Goal: Transaction & Acquisition: Purchase product/service

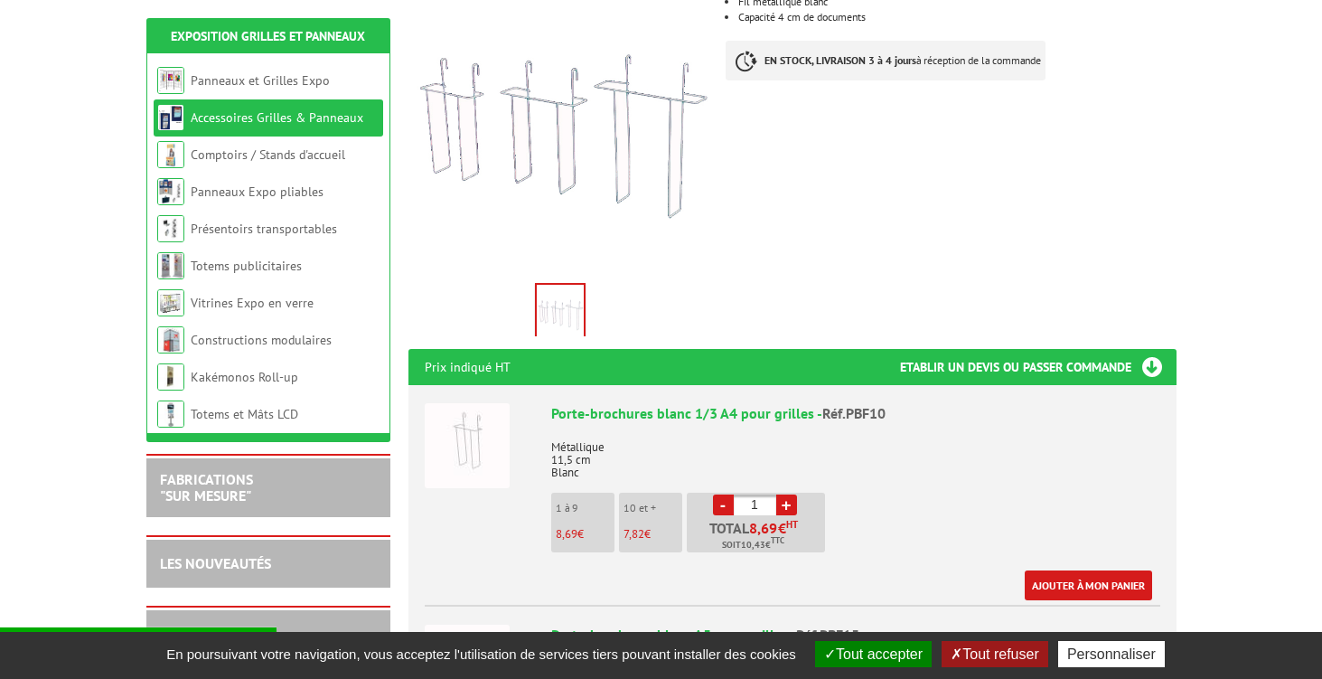
scroll to position [539, 0]
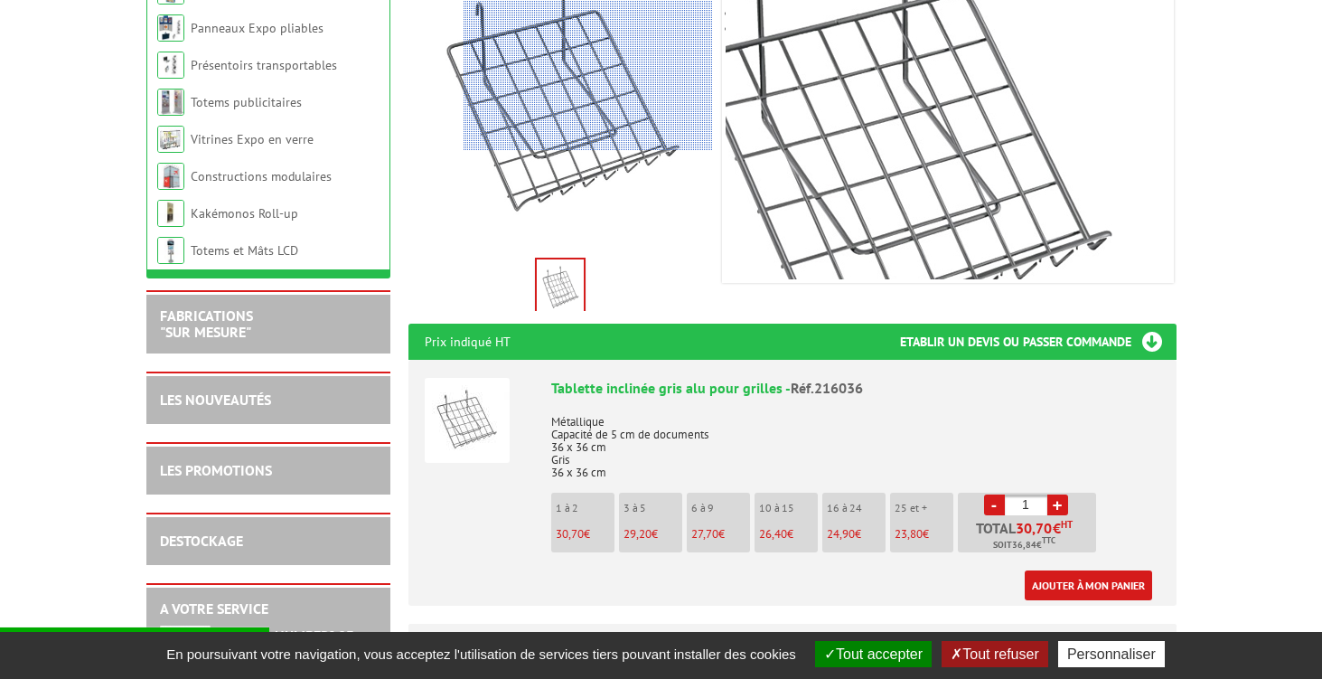
scroll to position [413, 0]
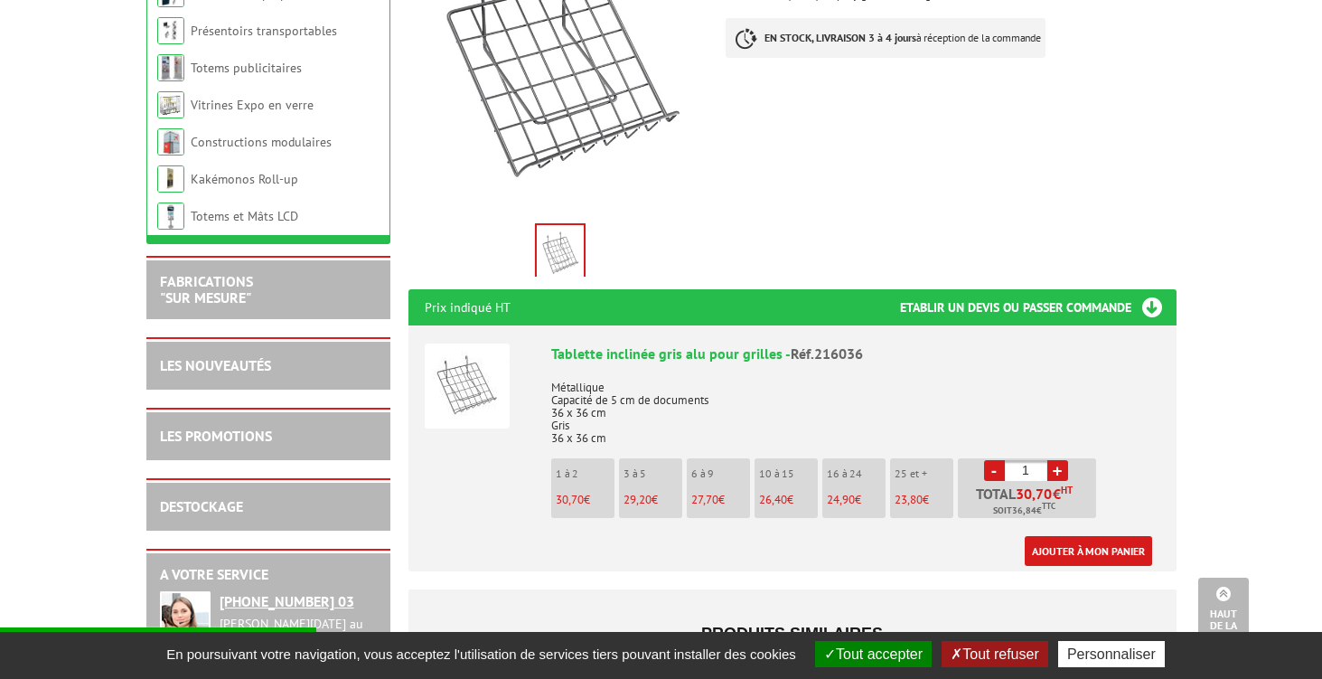
click at [1058, 460] on link "+" at bounding box center [1057, 470] width 21 height 21
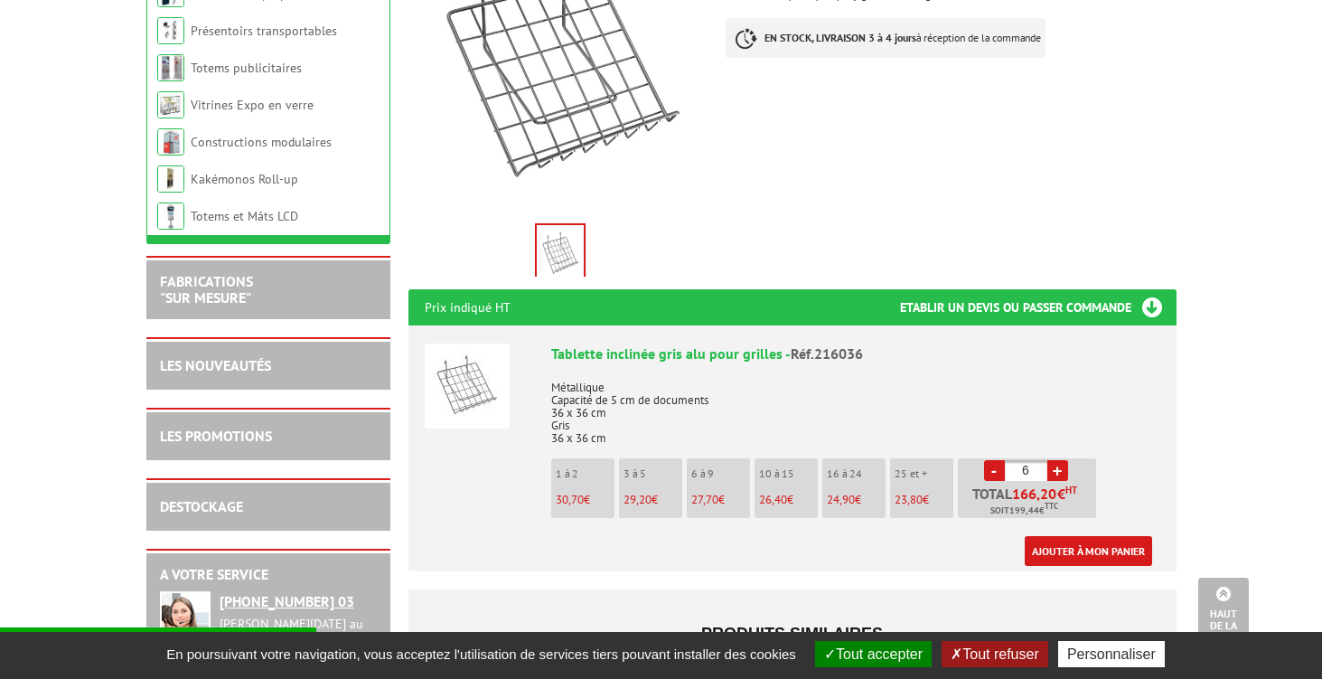
click at [1058, 460] on link "+" at bounding box center [1057, 470] width 21 height 21
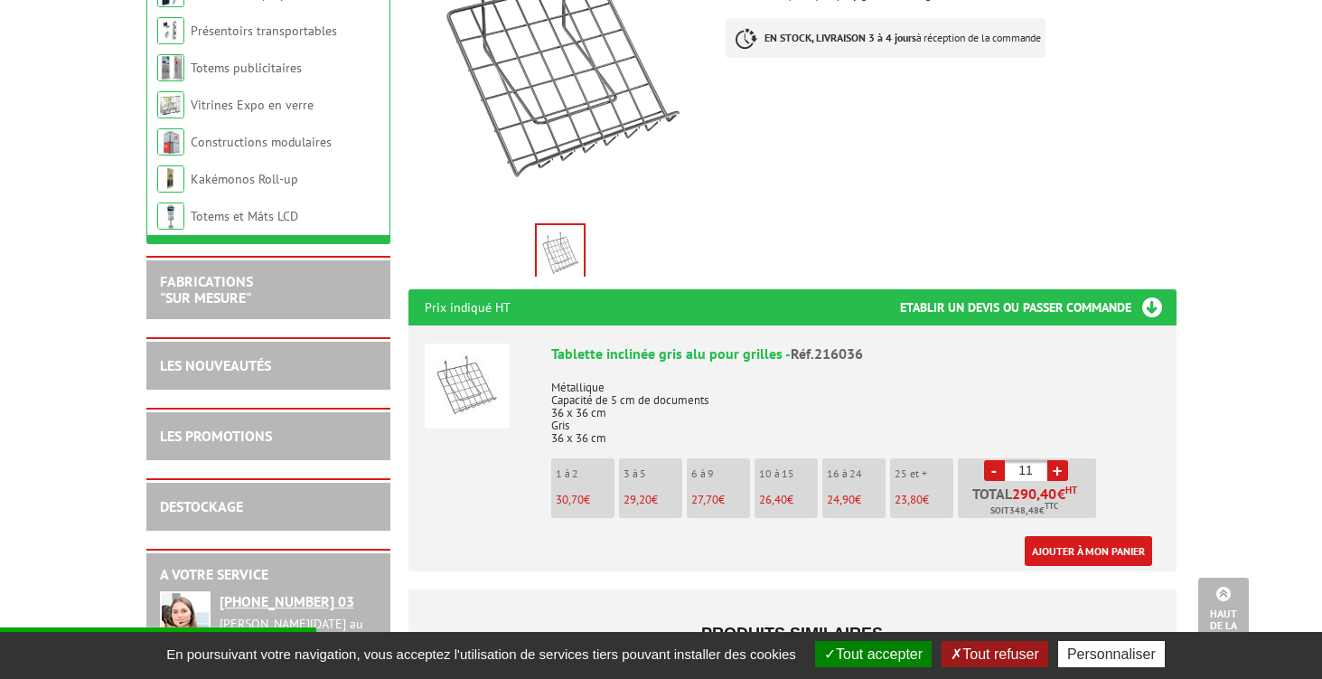
click at [1058, 460] on link "+" at bounding box center [1057, 470] width 21 height 21
type input "15"
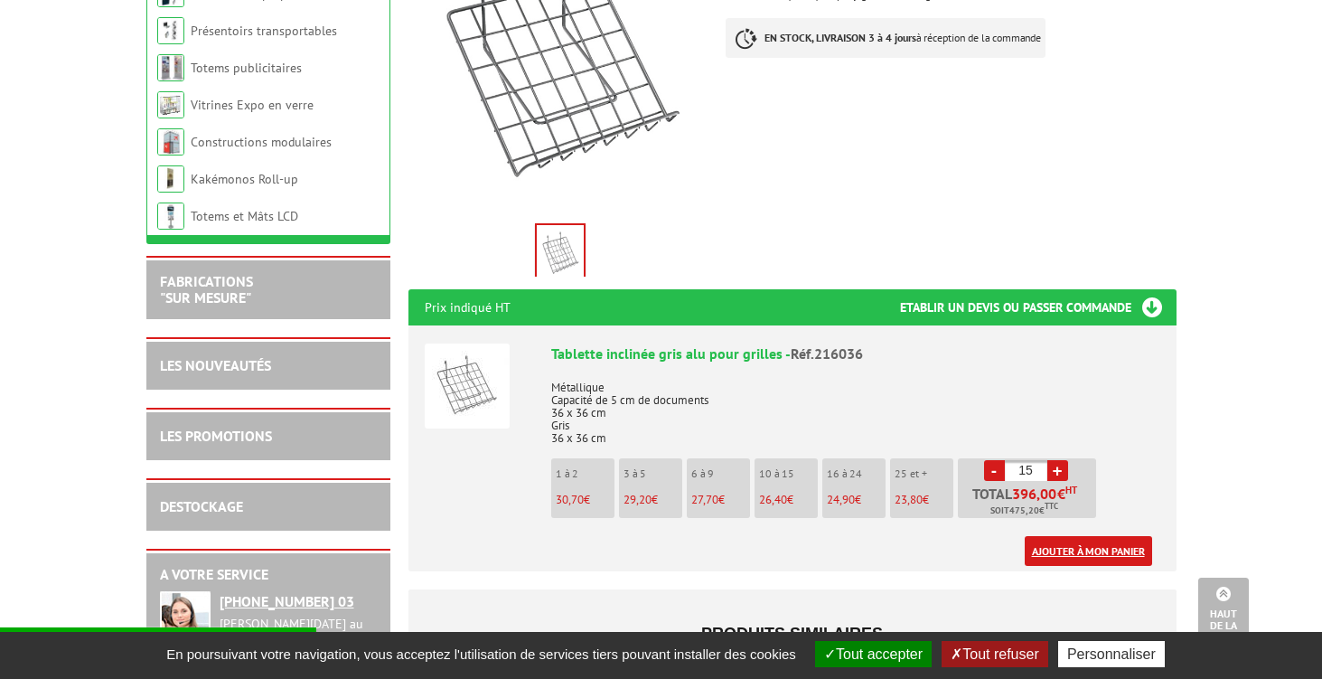
click at [1064, 536] on link "Ajouter à mon panier" at bounding box center [1088, 551] width 127 height 30
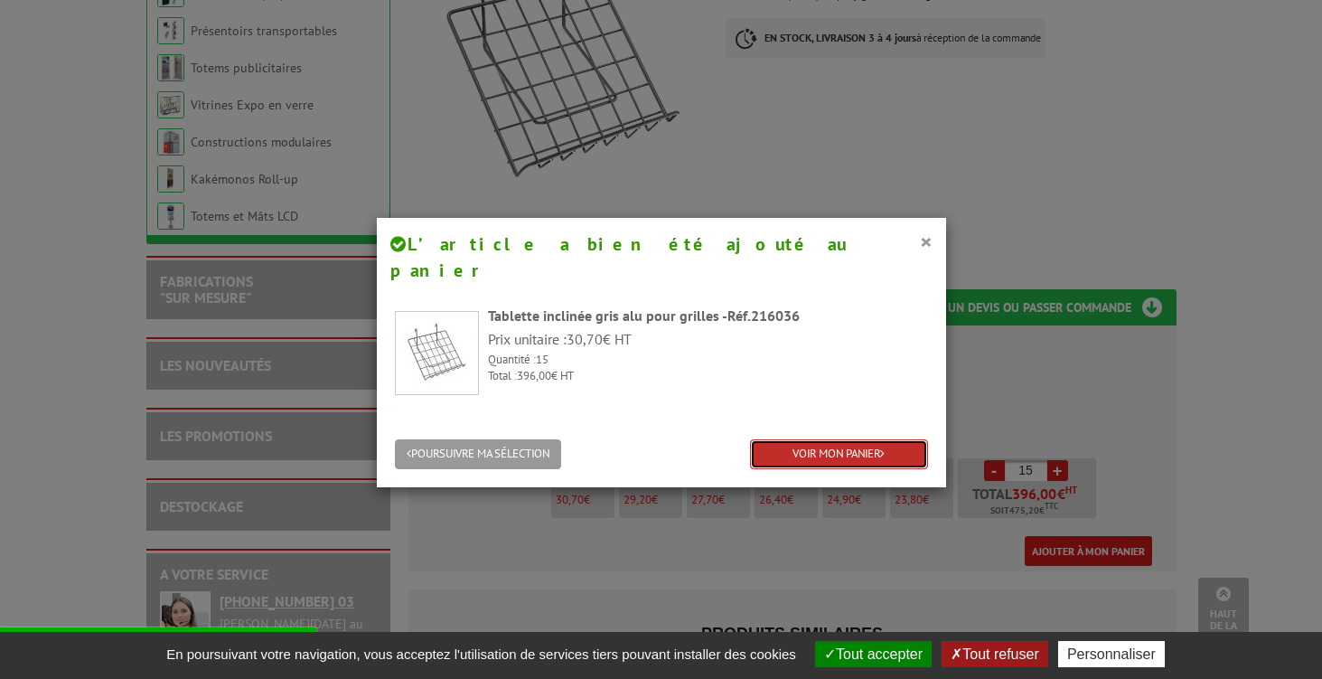
click at [872, 439] on link "VOIR MON PANIER" at bounding box center [839, 454] width 178 height 30
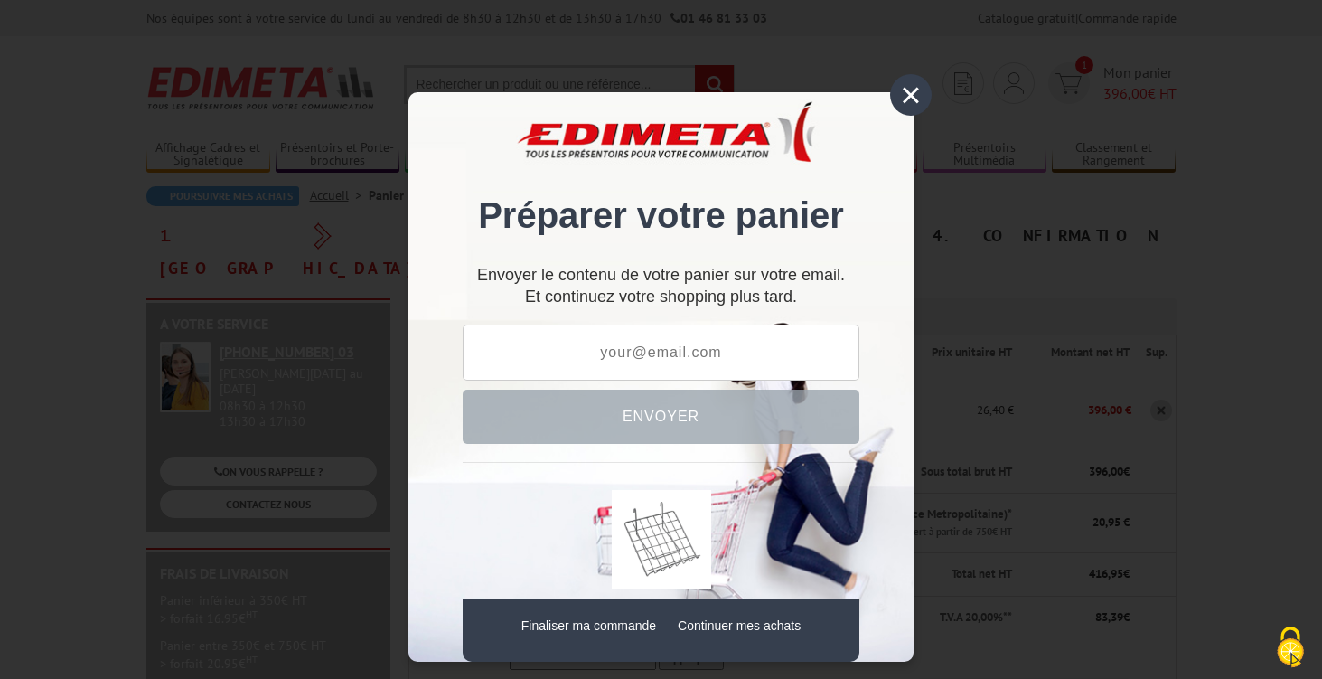
click at [913, 95] on div "×" at bounding box center [911, 95] width 42 height 42
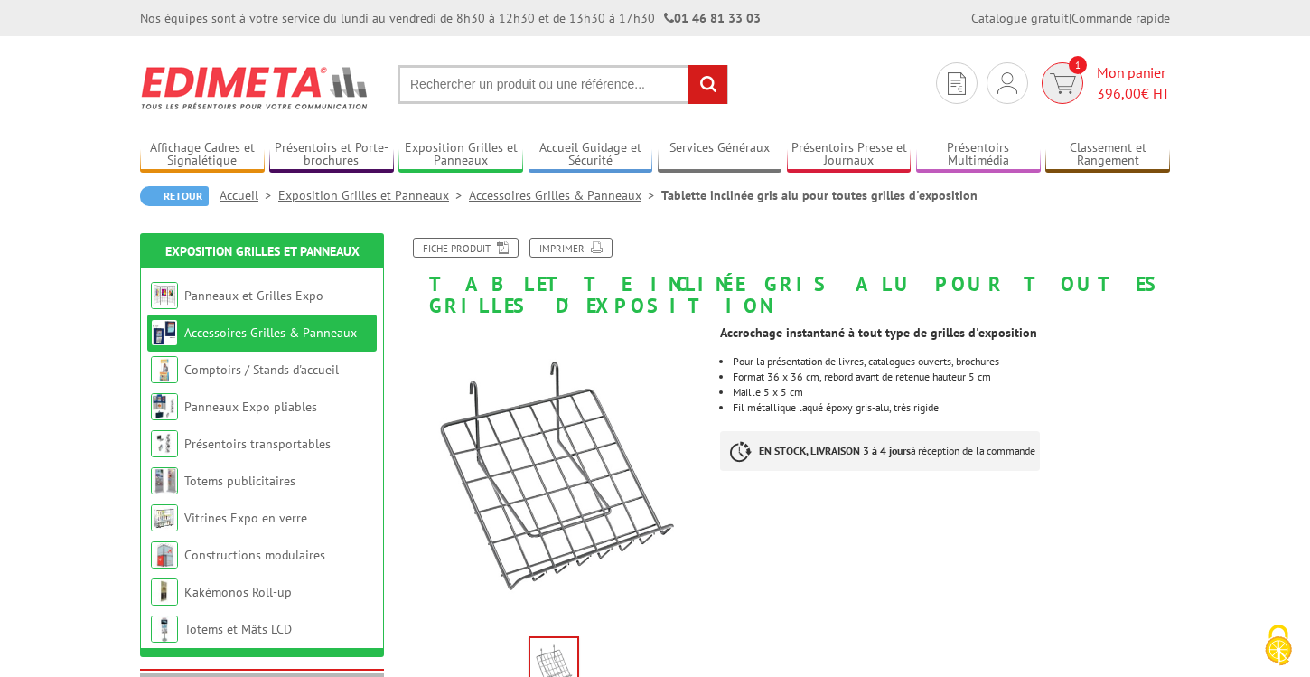
click at [1072, 83] on img at bounding box center [1063, 83] width 26 height 21
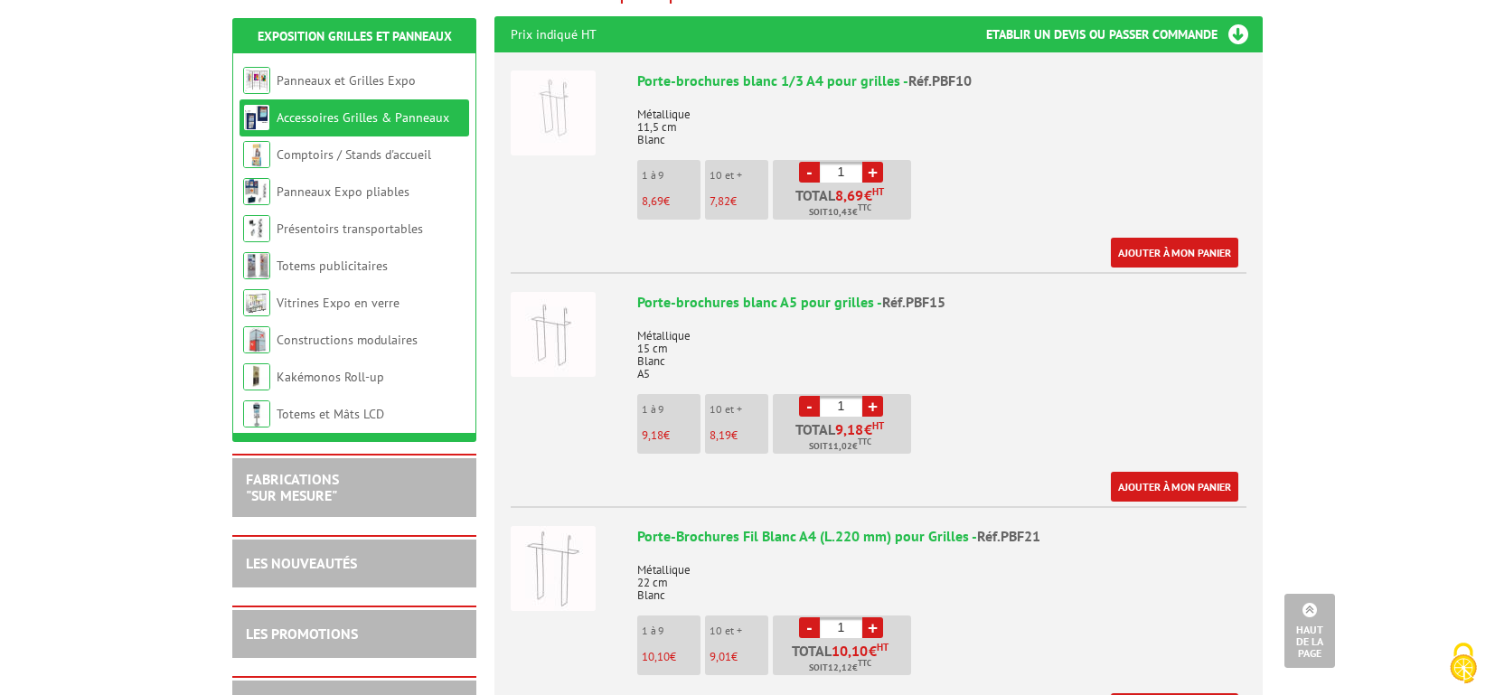
scroll to position [746, 0]
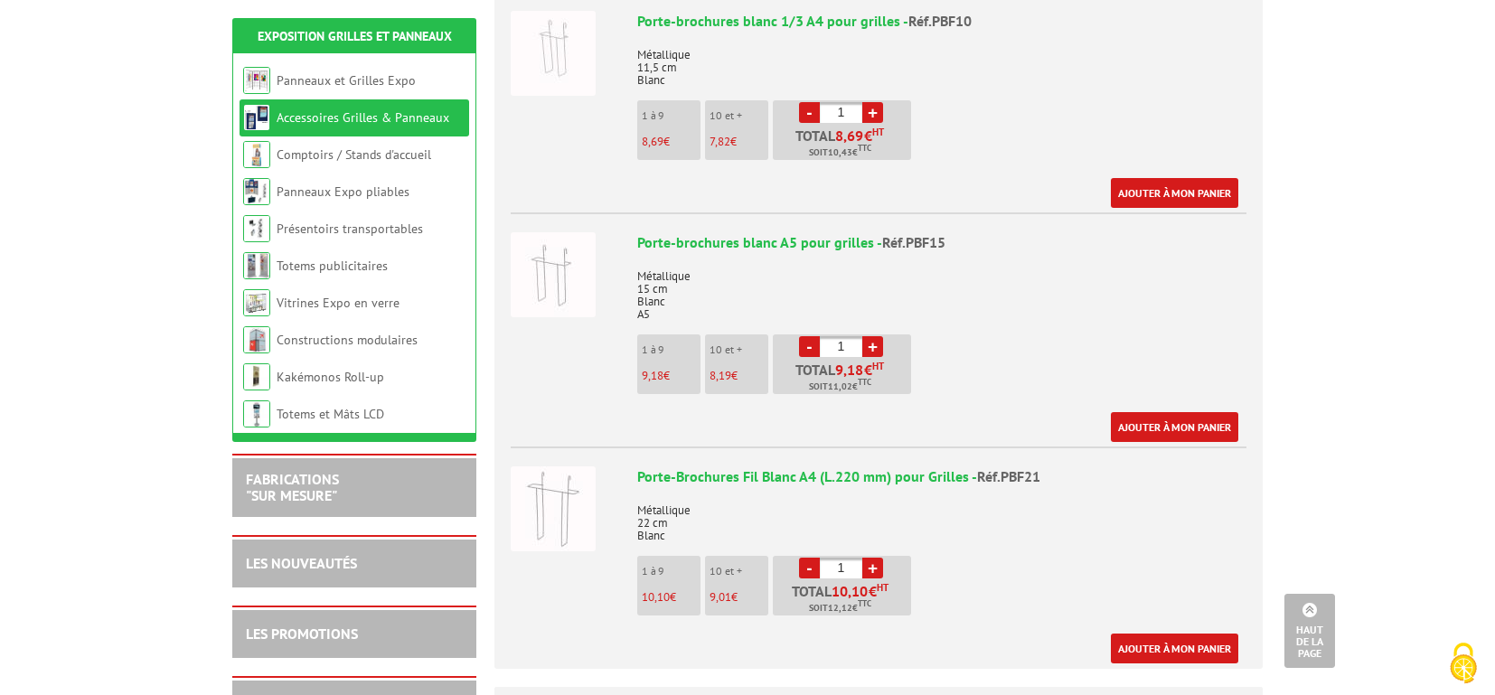
click at [873, 558] on link "+" at bounding box center [872, 568] width 21 height 21
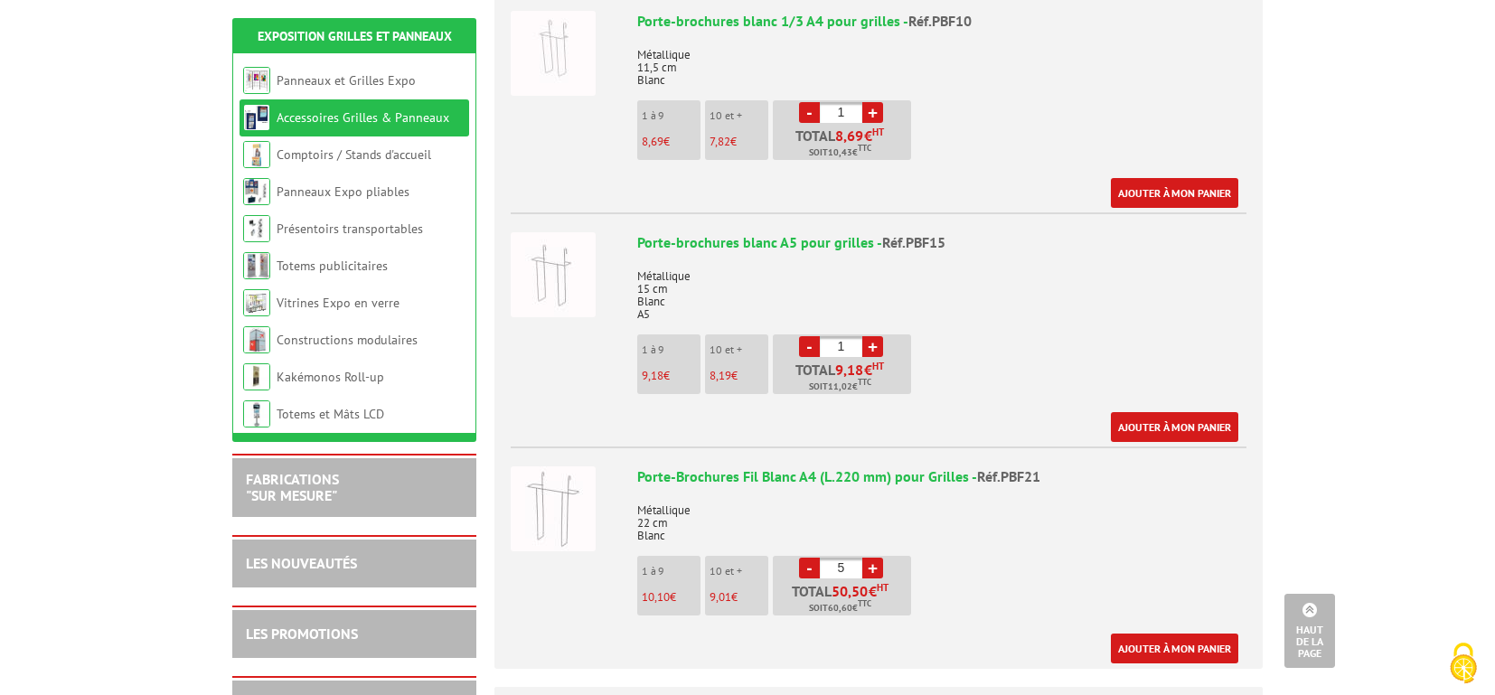
type input "6"
click at [1139, 634] on link "Ajouter à mon panier" at bounding box center [1174, 649] width 127 height 30
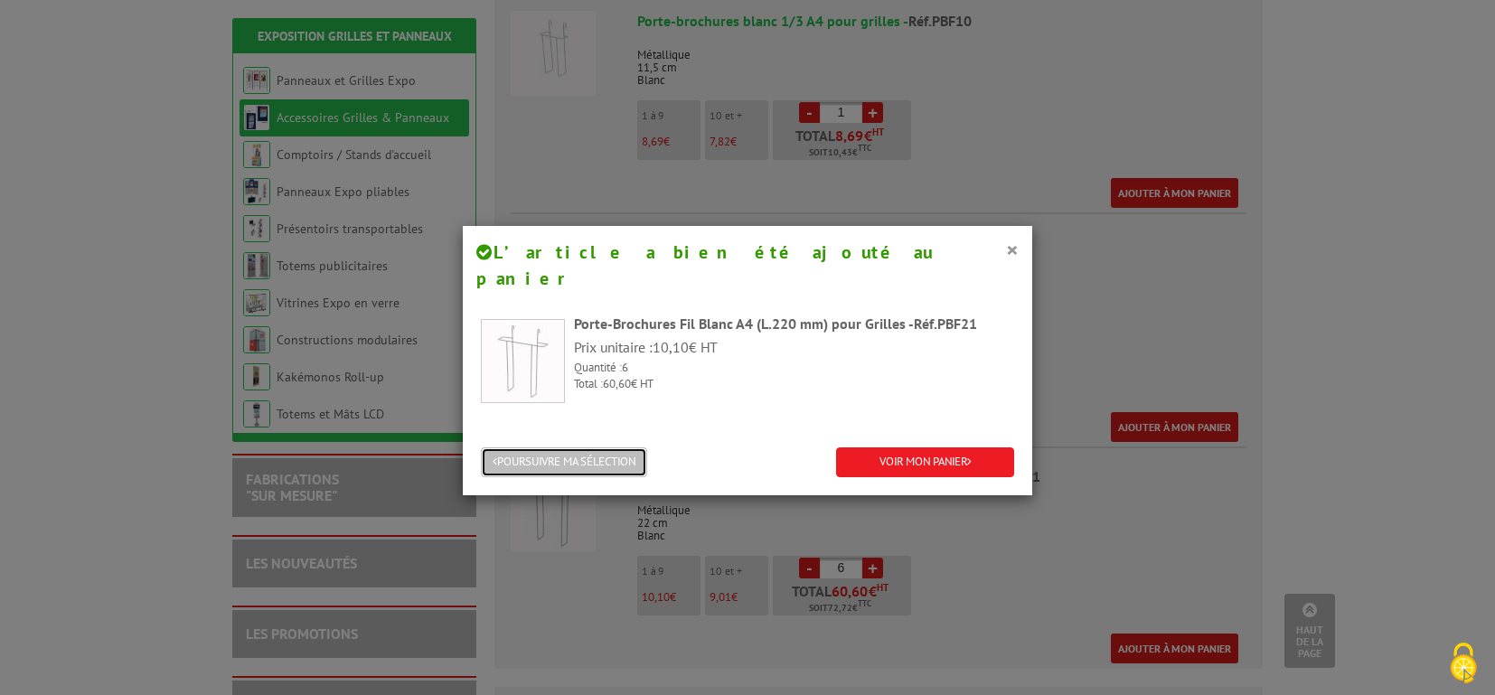
click at [605, 447] on button "POURSUIVRE MA SÉLECTION" at bounding box center [564, 462] width 166 height 30
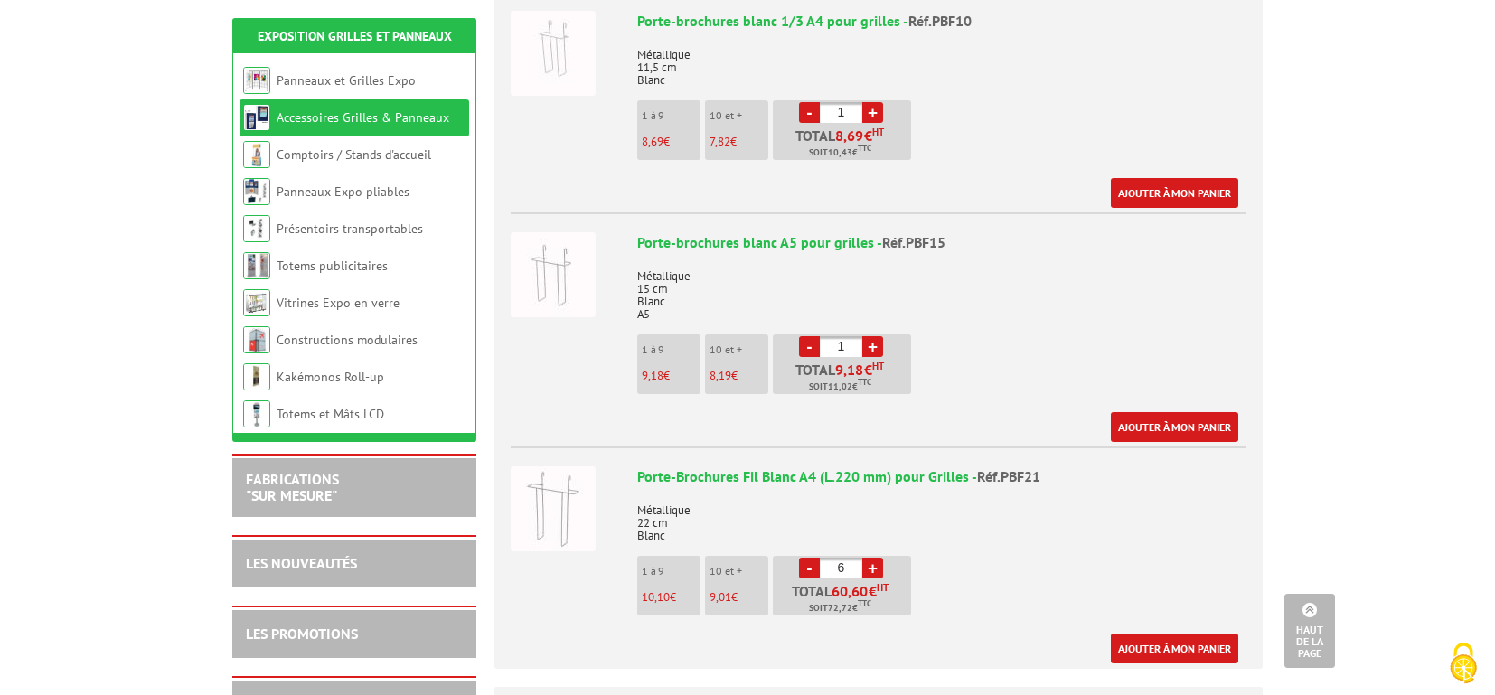
click at [878, 336] on link "+" at bounding box center [872, 346] width 21 height 21
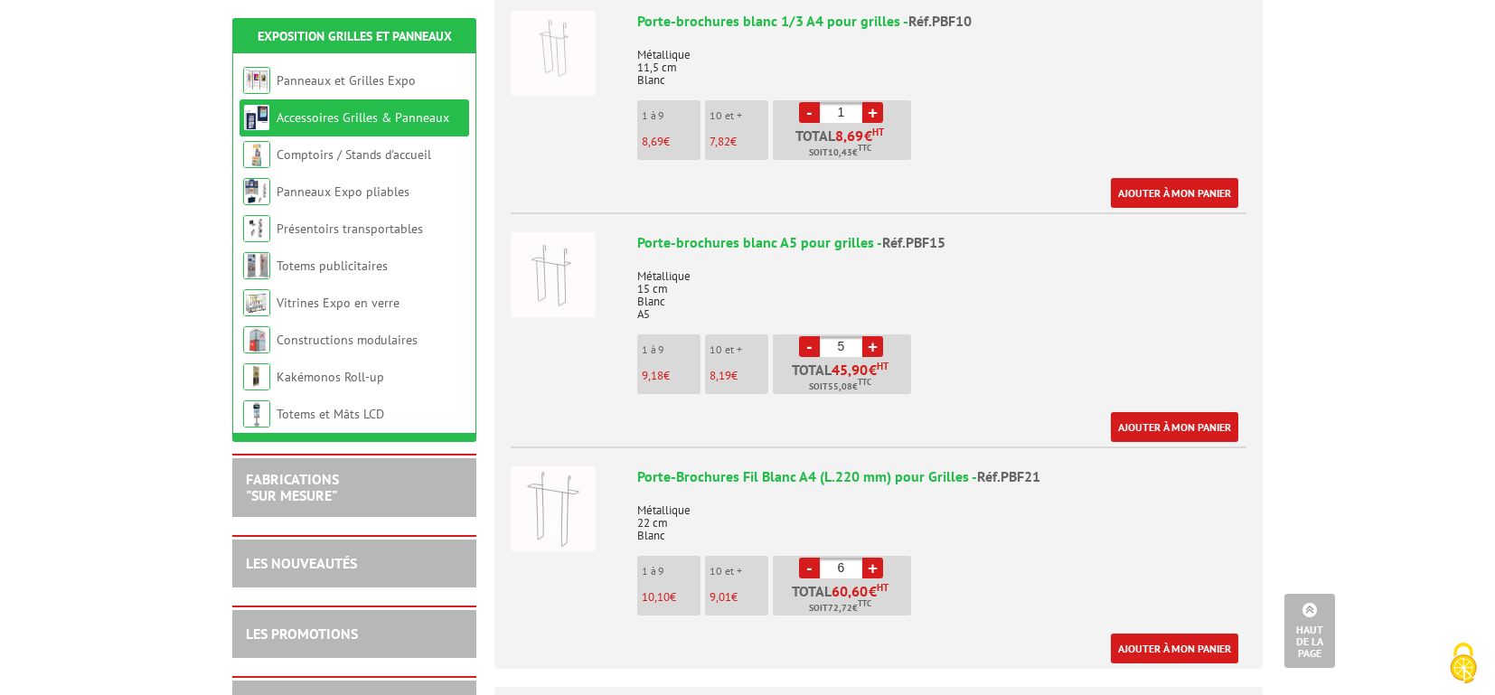
type input "6"
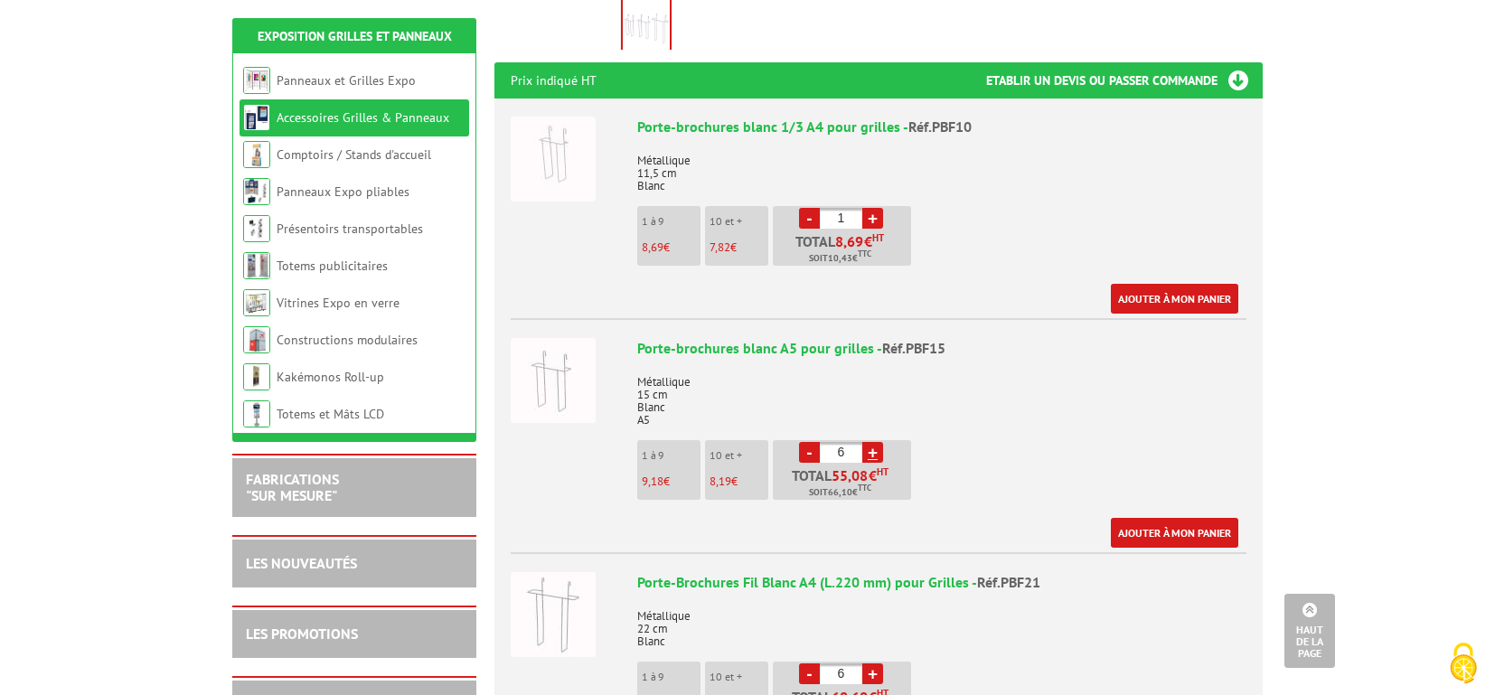
scroll to position [634, 0]
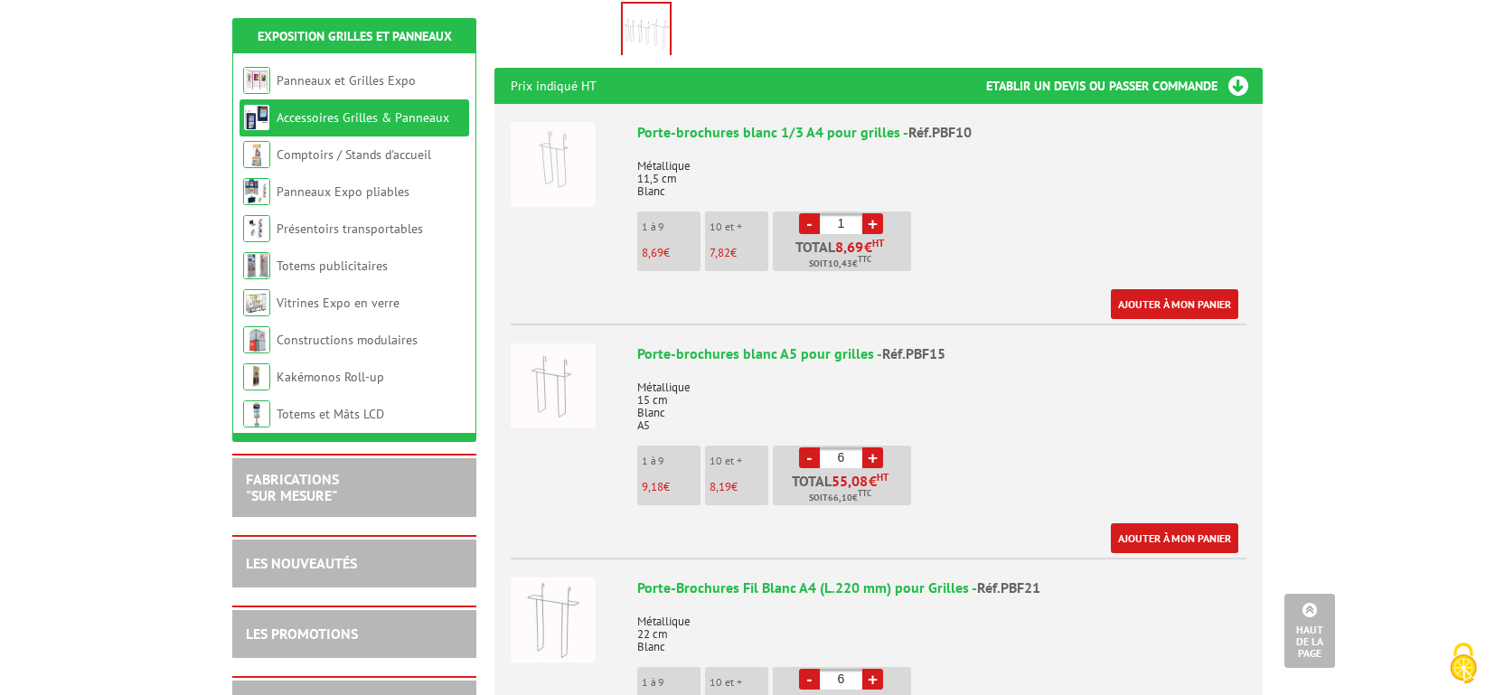
click at [810, 213] on link "-" at bounding box center [809, 223] width 21 height 21
click at [840, 213] on input "1" at bounding box center [841, 223] width 42 height 21
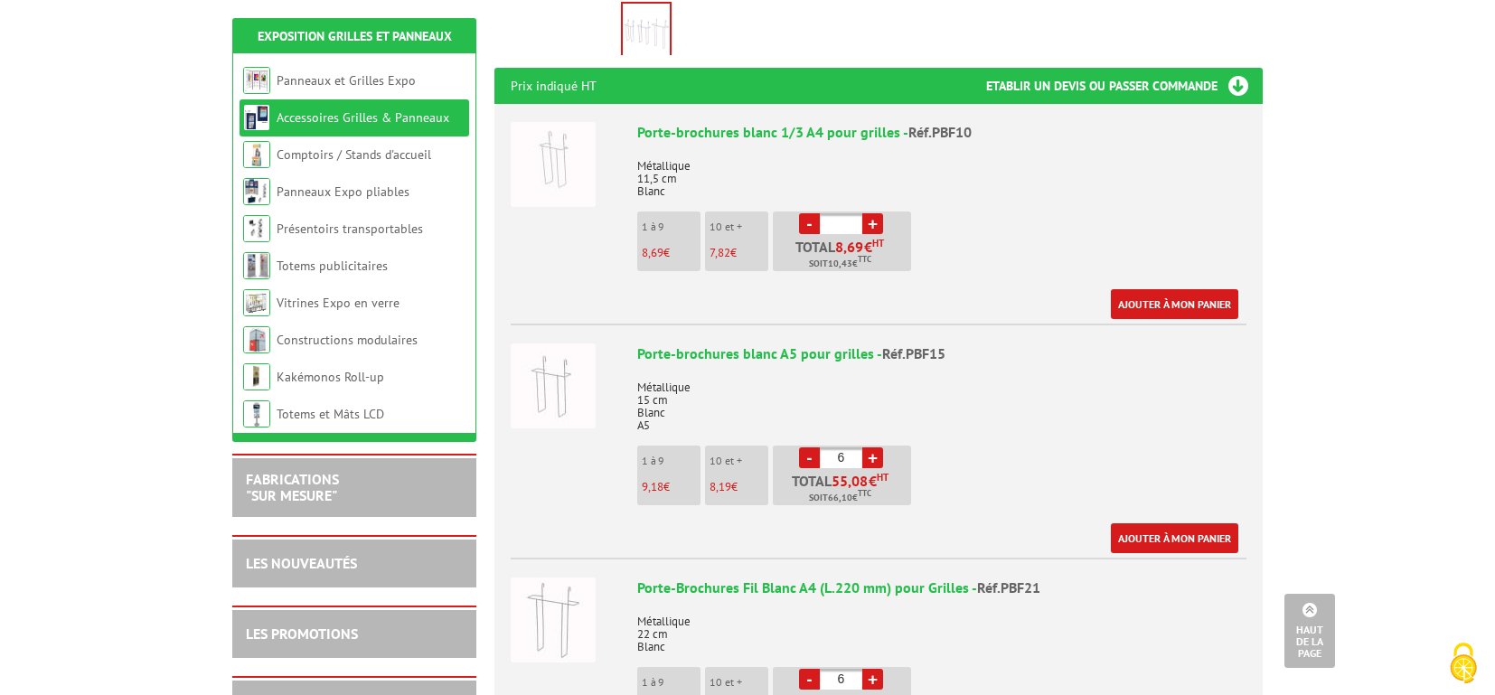
click at [1000, 375] on p "Métallique 15 cm Blanc A5" at bounding box center [941, 400] width 609 height 63
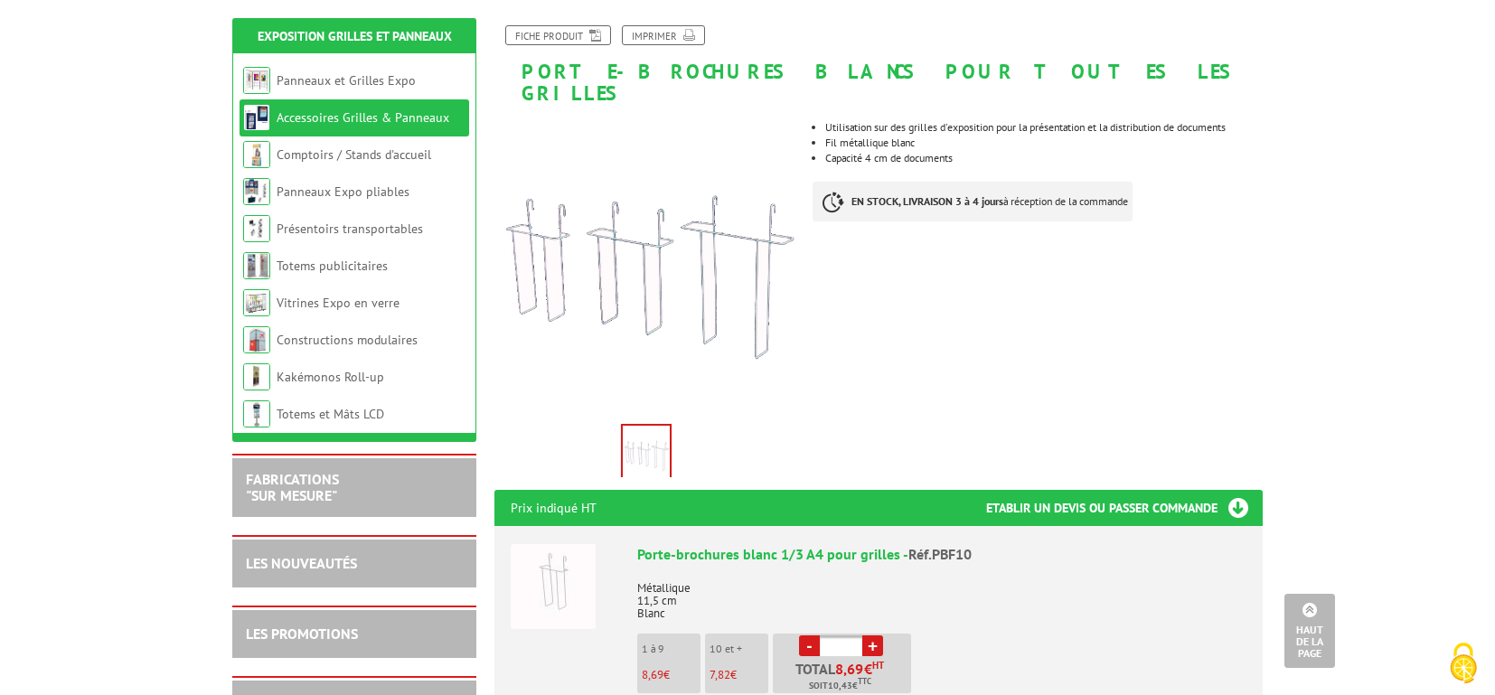
scroll to position [0, 0]
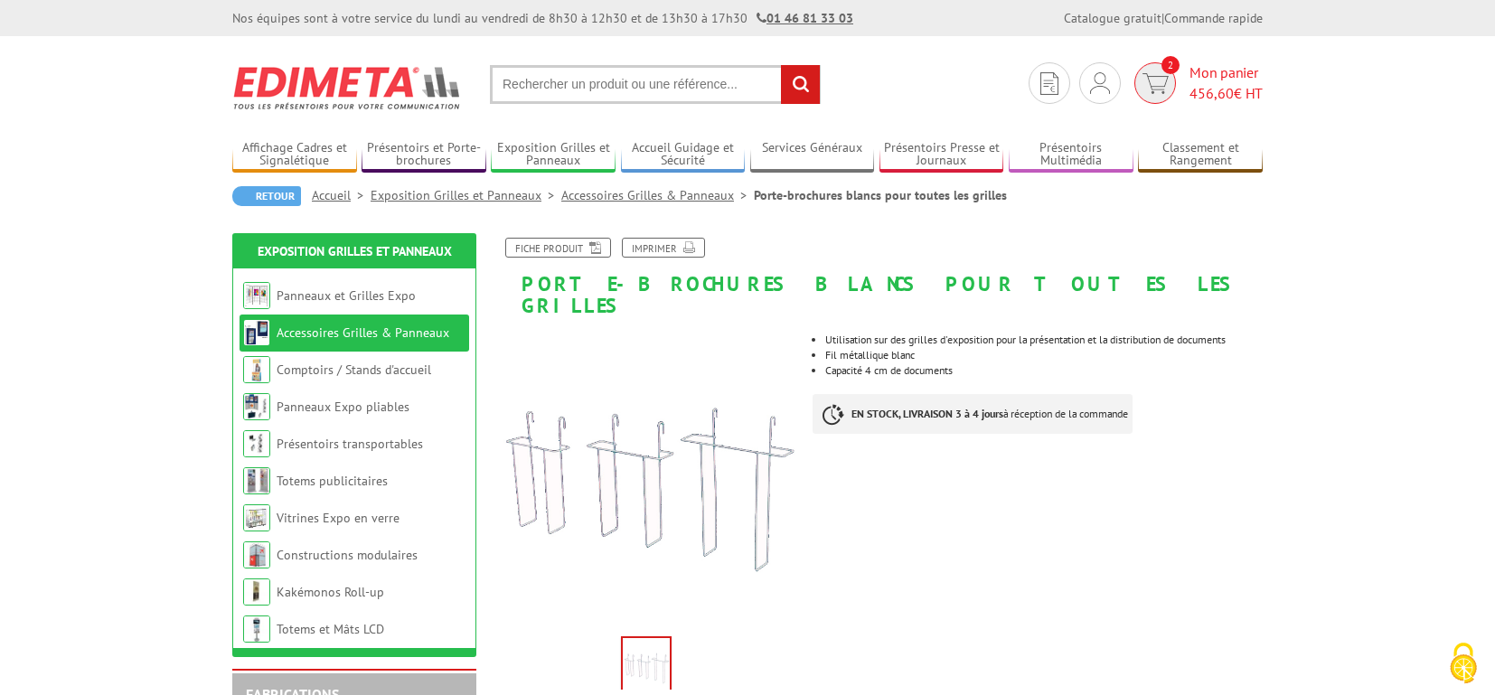
click at [1160, 84] on img at bounding box center [1155, 83] width 26 height 21
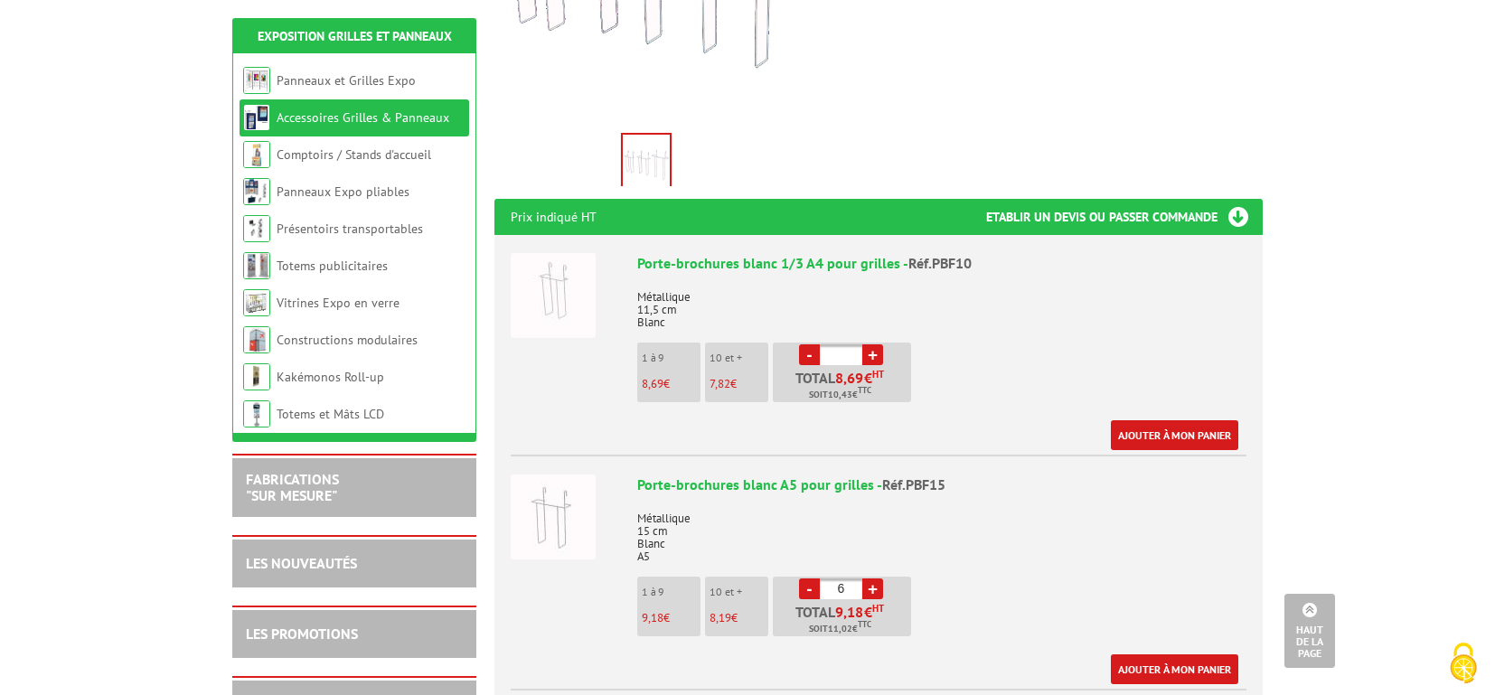
scroll to position [525, 0]
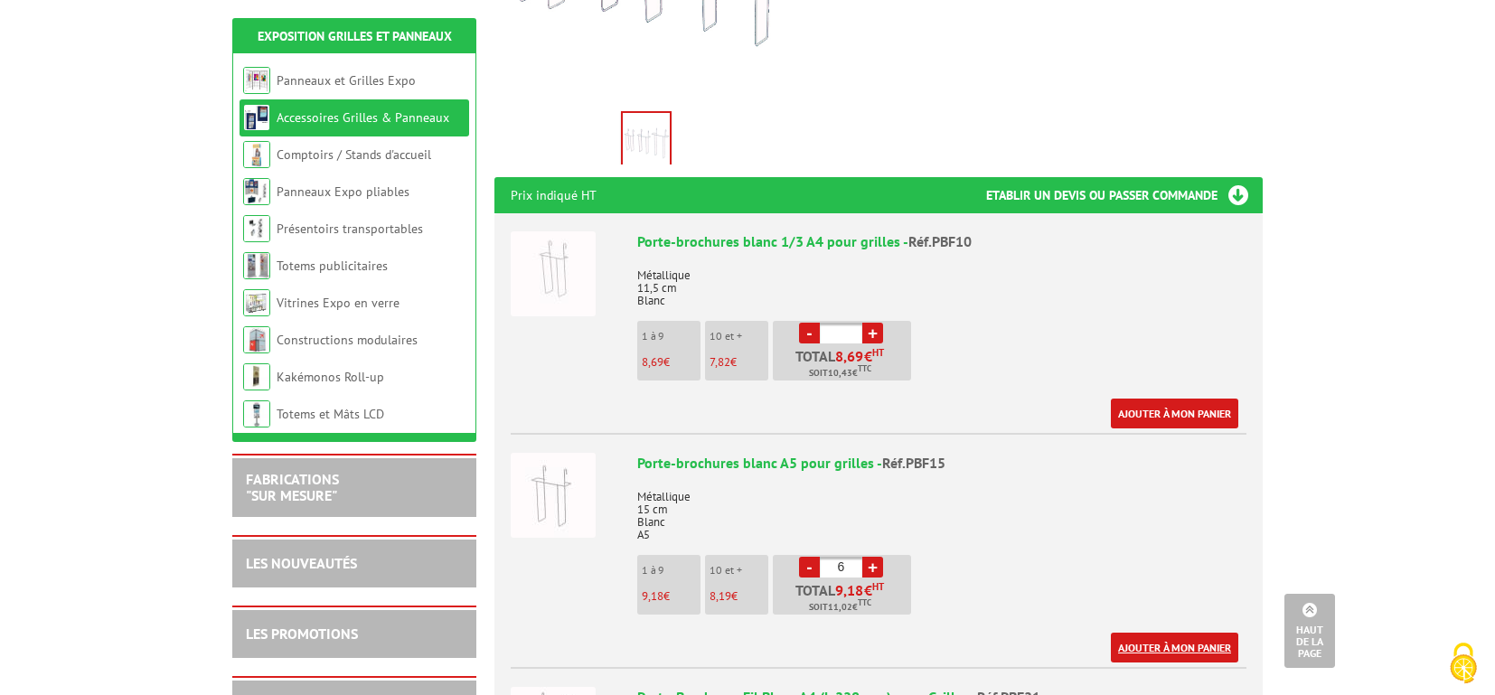
click at [1141, 633] on link "Ajouter à mon panier" at bounding box center [1174, 648] width 127 height 30
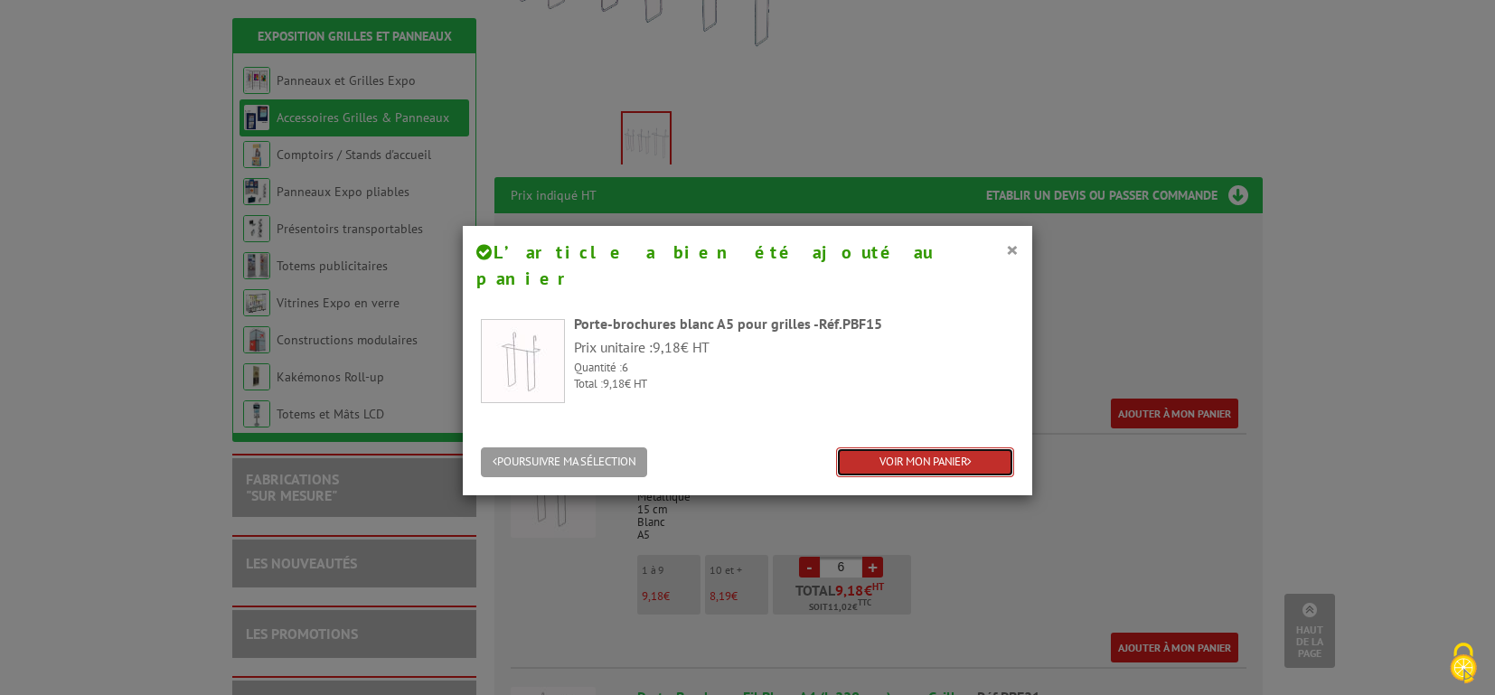
click at [887, 447] on link "VOIR MON PANIER" at bounding box center [925, 462] width 178 height 30
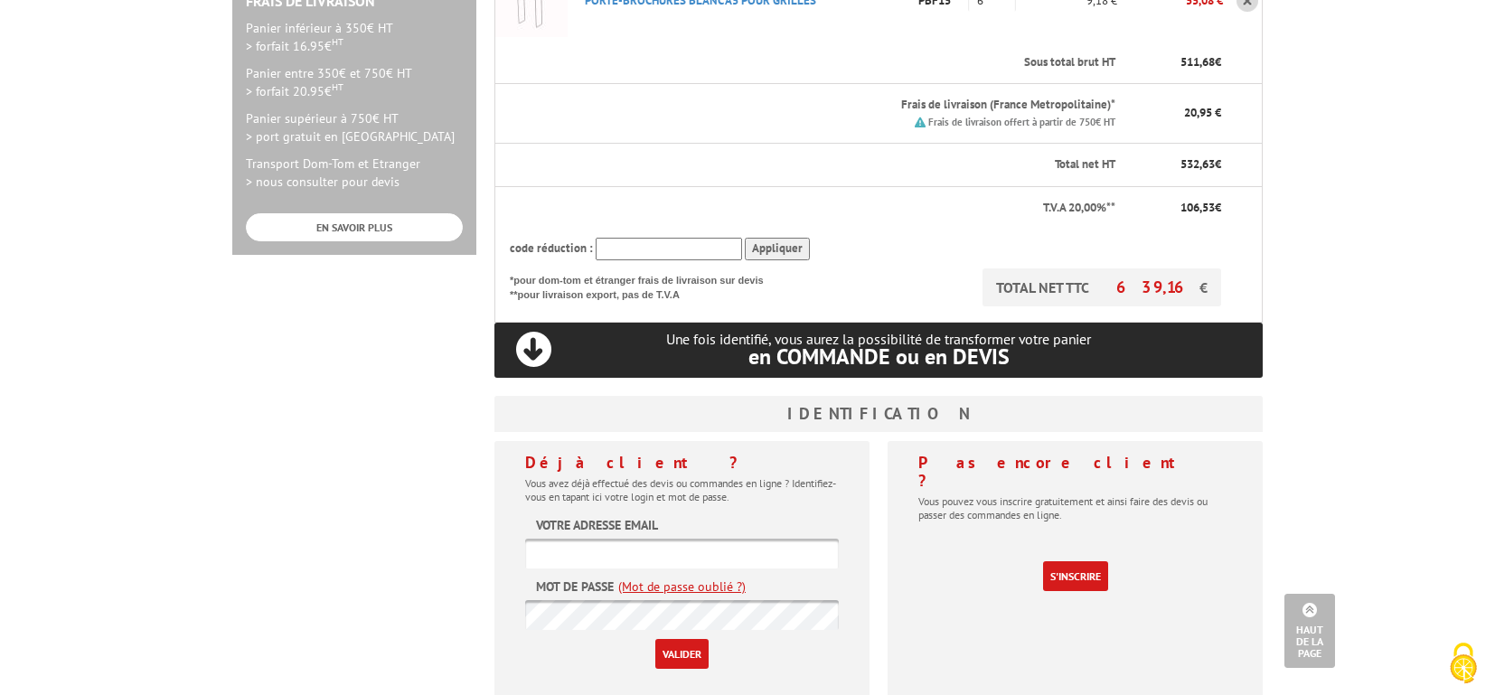
scroll to position [624, 0]
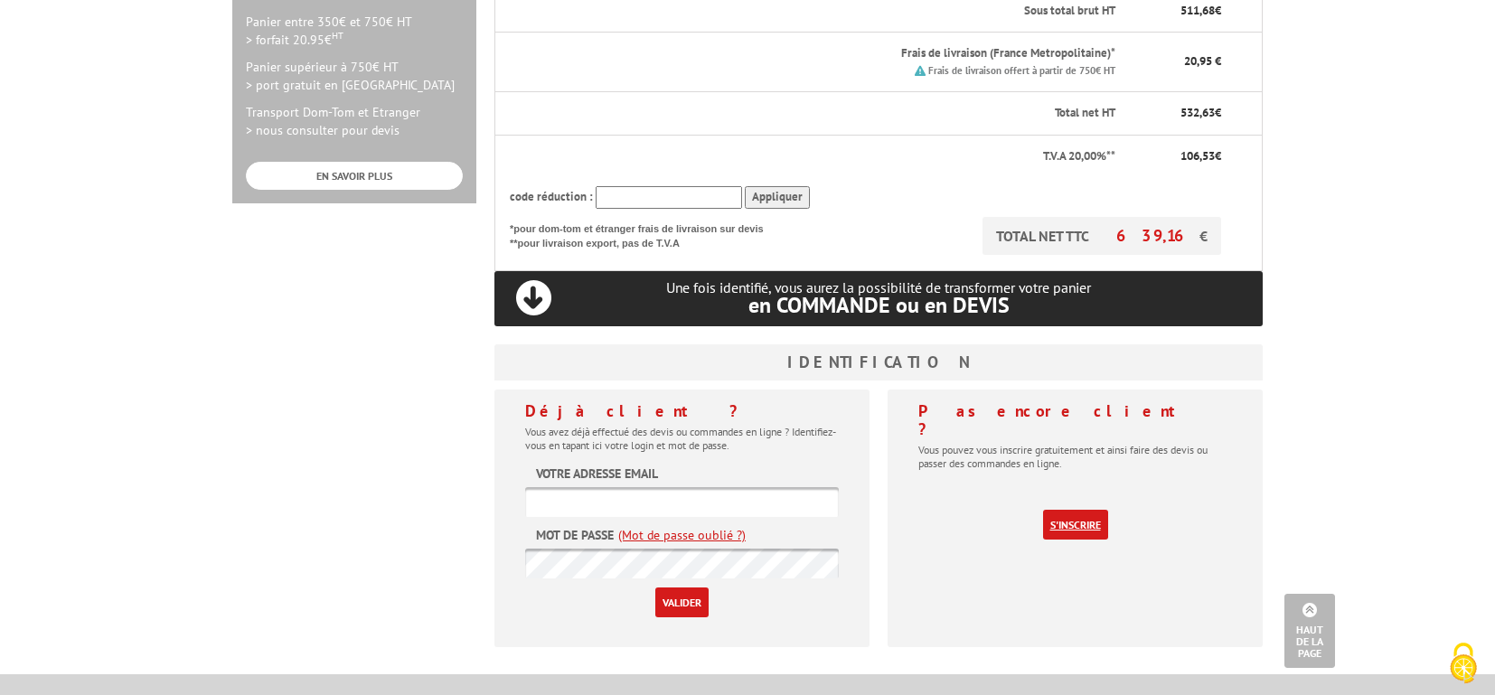
click at [1074, 510] on link "S'inscrire" at bounding box center [1075, 525] width 65 height 30
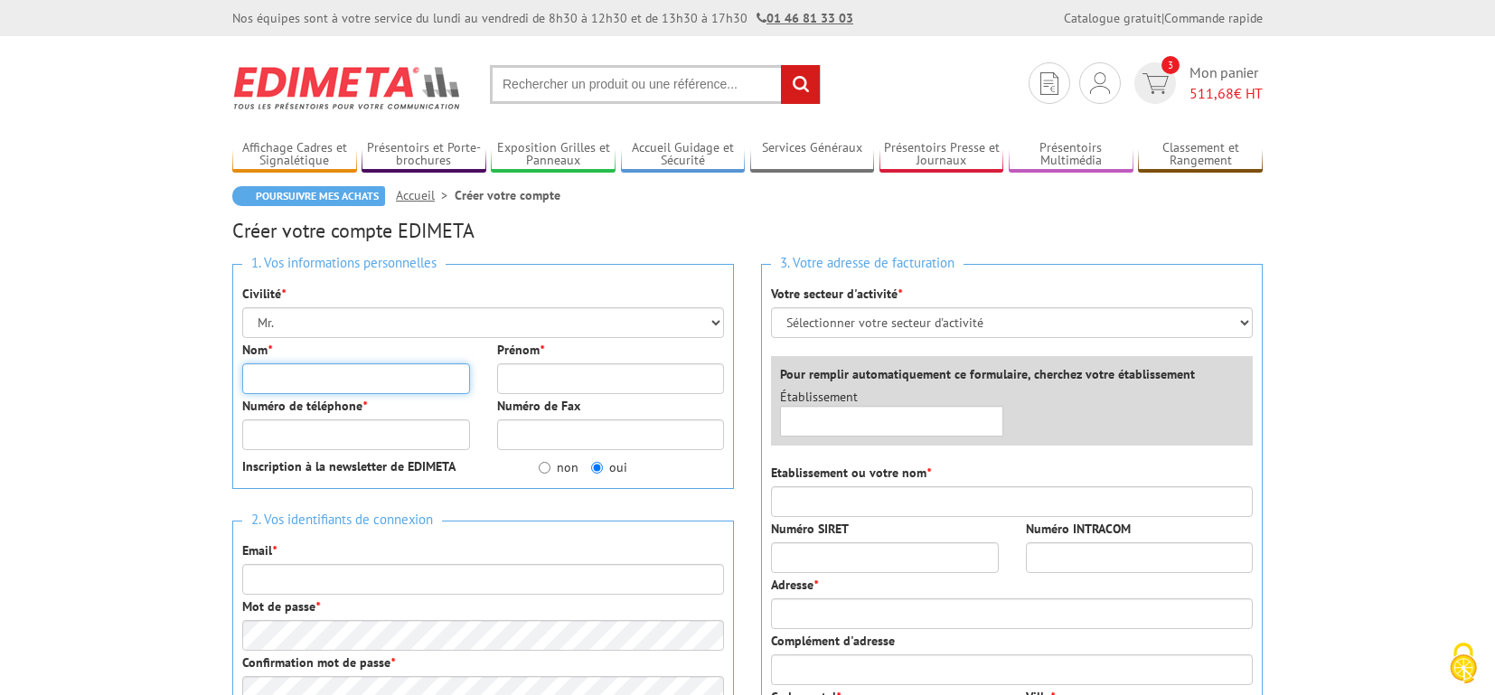
click at [340, 376] on input "Nom *" at bounding box center [356, 378] width 228 height 31
type input "[PERSON_NAME]"
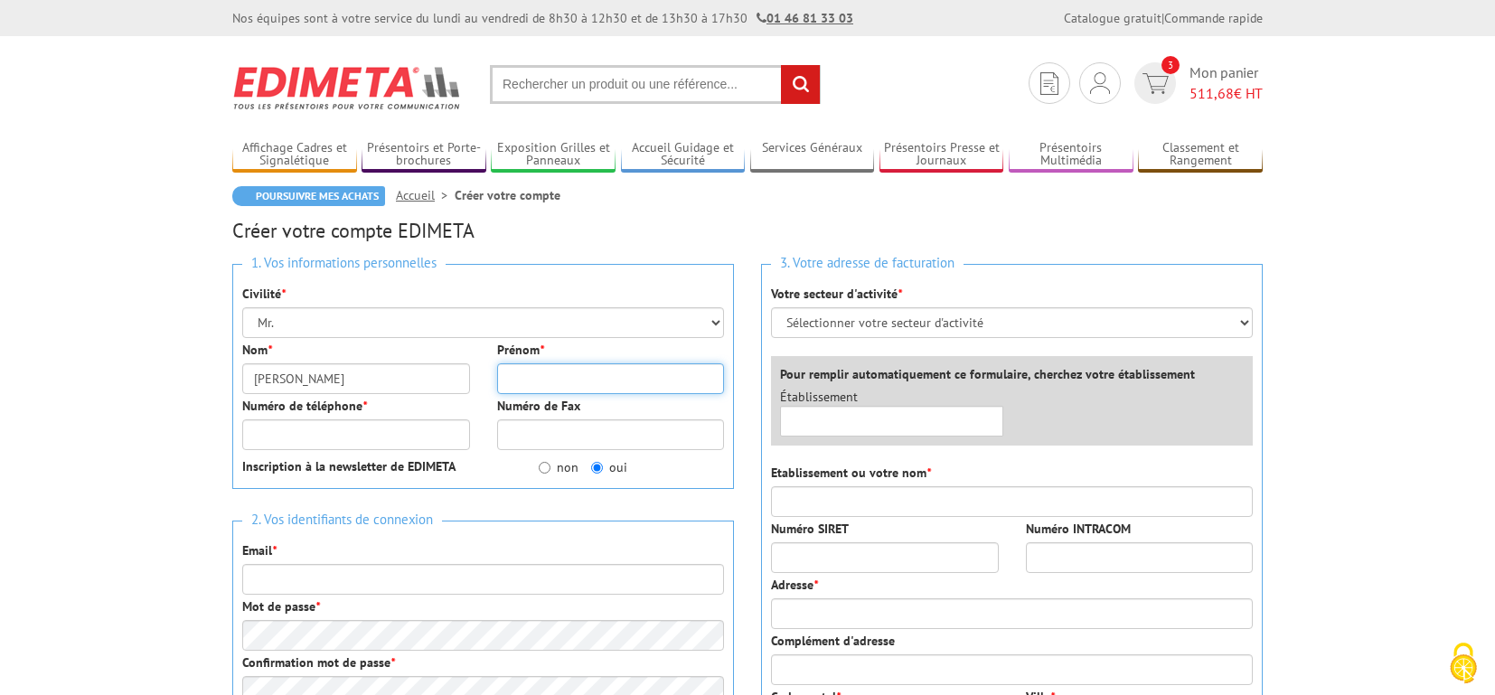
click at [548, 377] on input "Prénom *" at bounding box center [611, 378] width 228 height 31
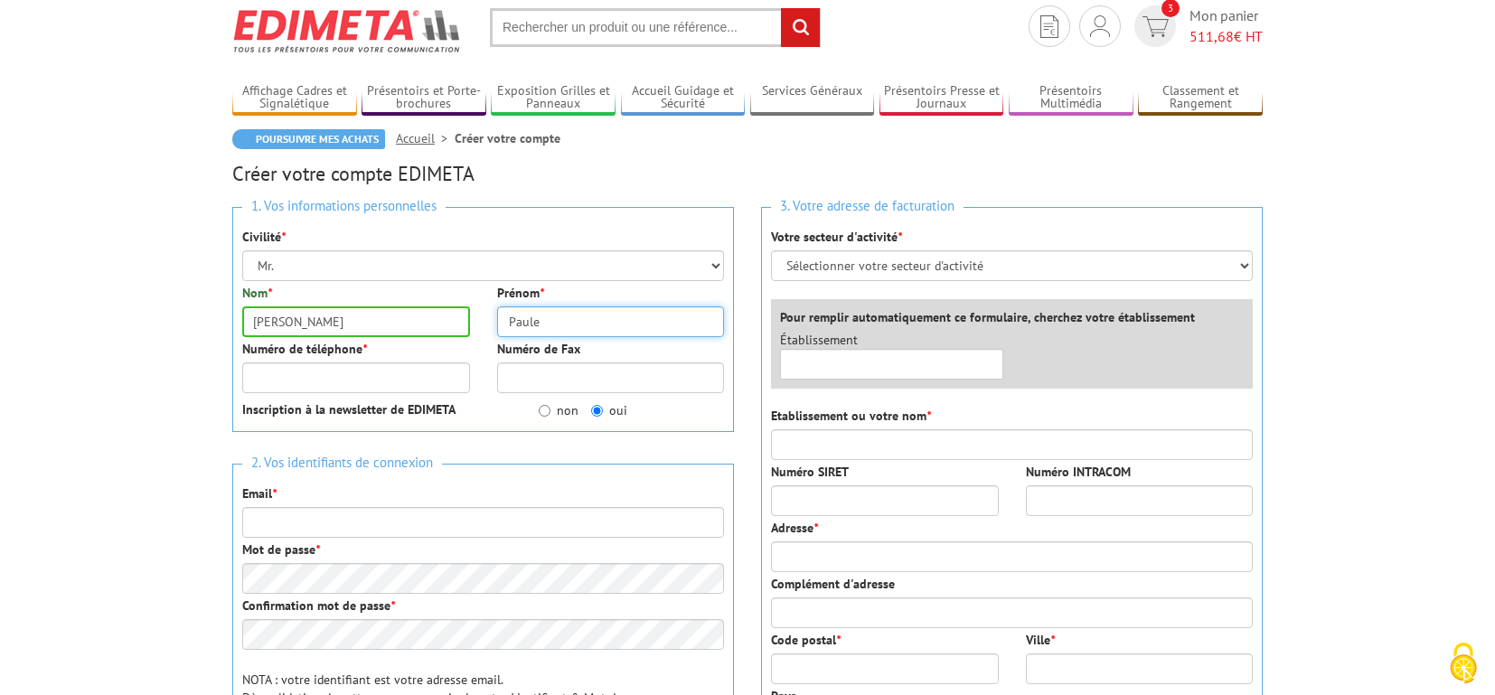
scroll to position [124, 0]
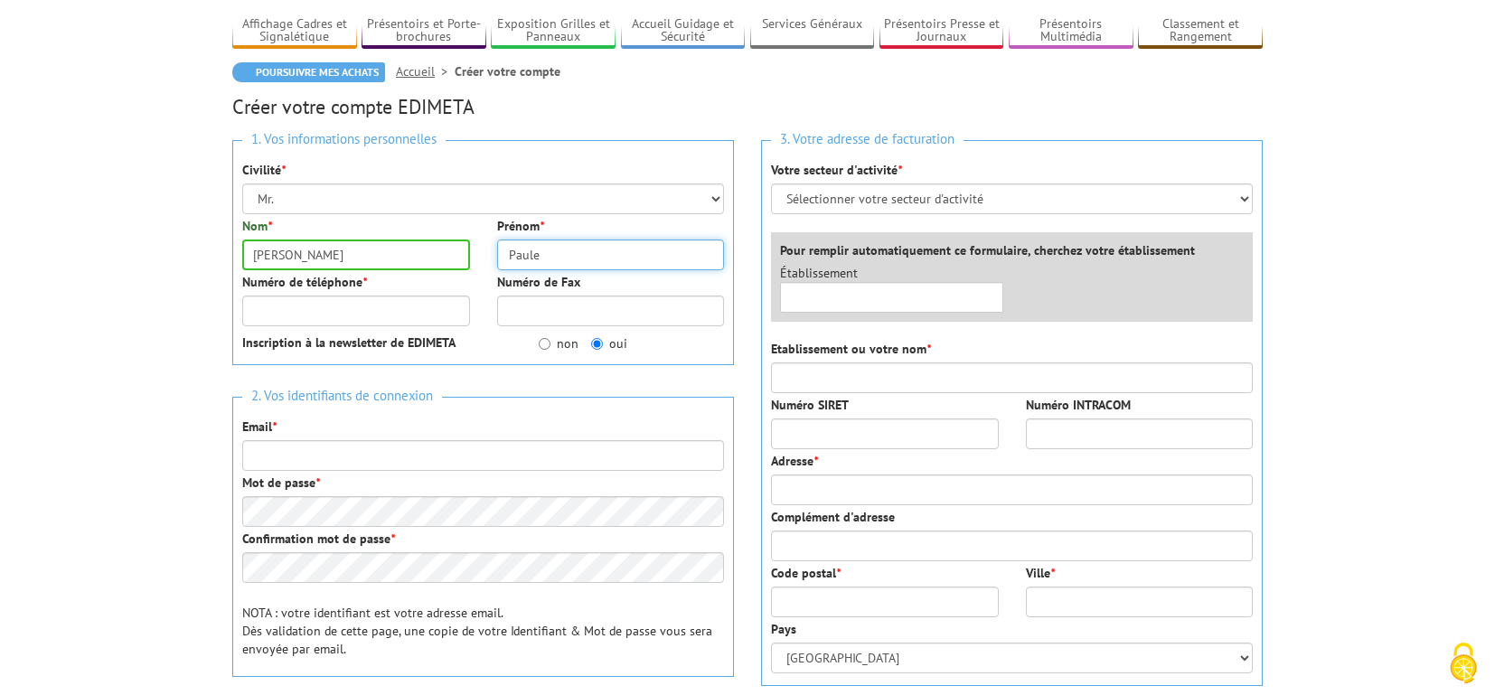
type input "Paule"
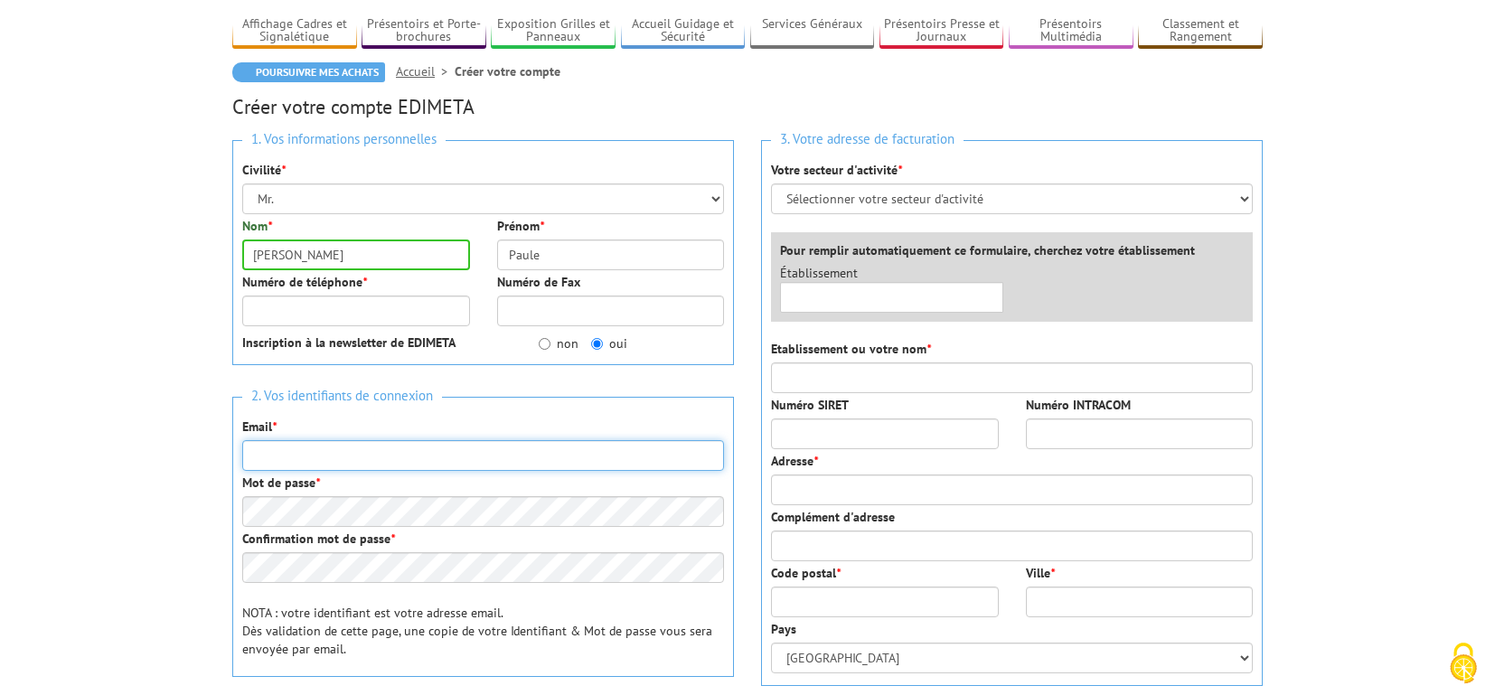
click at [490, 462] on input "Email *" at bounding box center [483, 455] width 482 height 31
type input "pmartin@ices.fr"
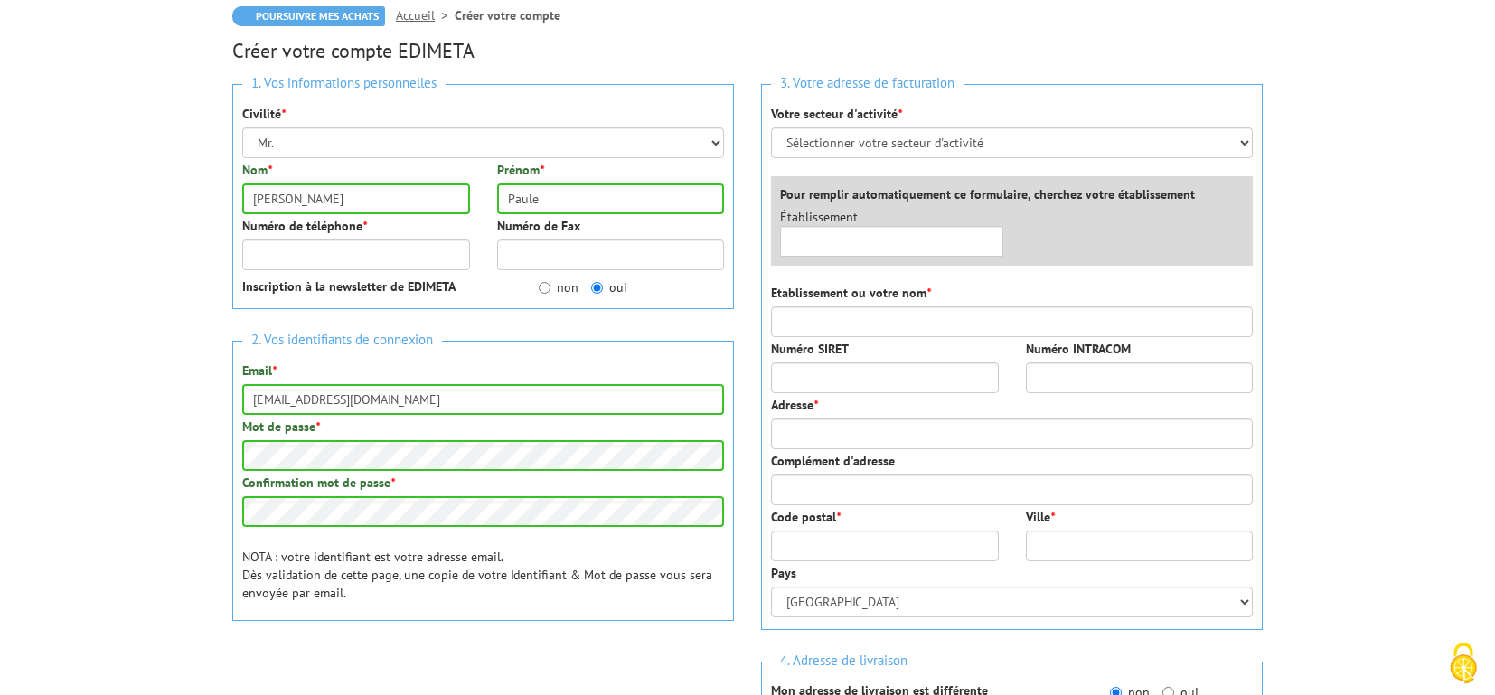
scroll to position [150, 0]
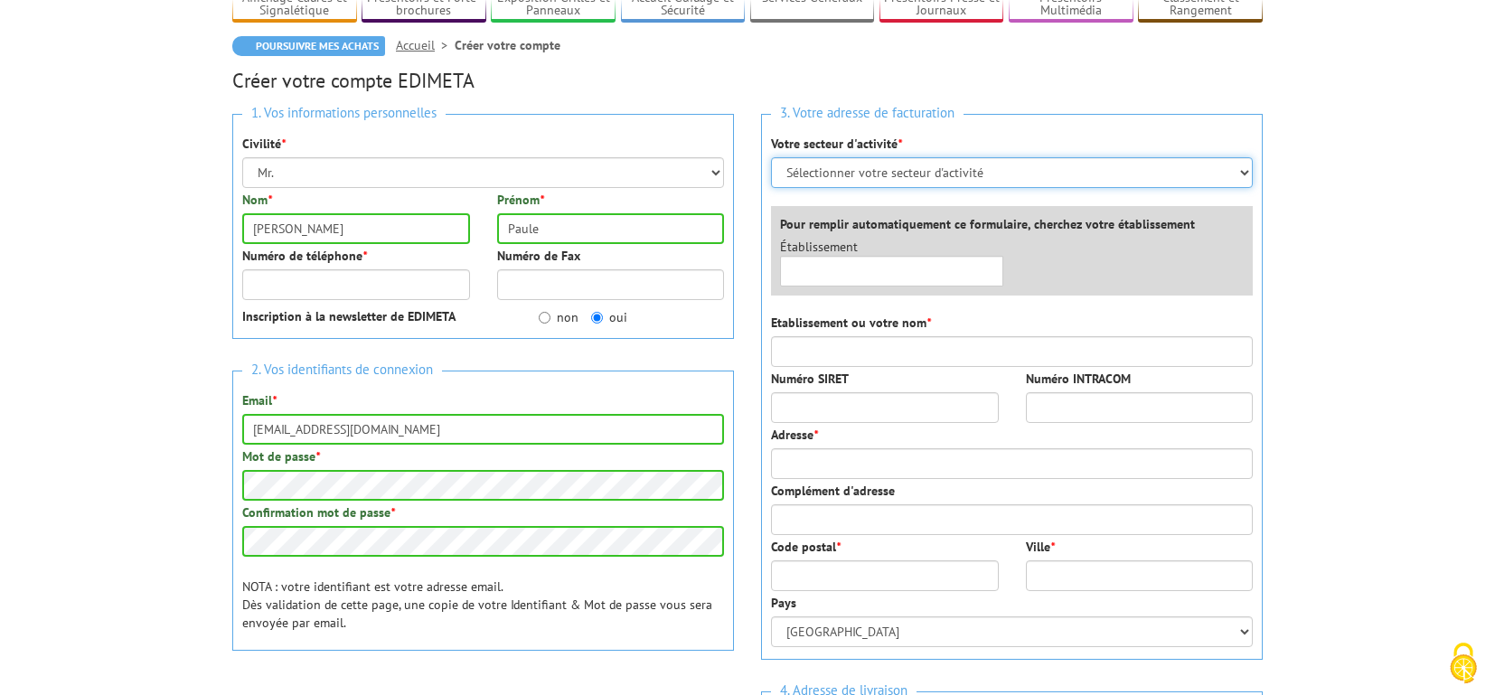
click at [840, 166] on select "Sélectionner votre secteur d'activité Administrations et collectivités Magasins…" at bounding box center [1012, 172] width 482 height 31
select select "876"
click at [771, 157] on select "Sélectionner votre secteur d'activité Administrations et collectivités Magasins…" at bounding box center [1012, 172] width 482 height 31
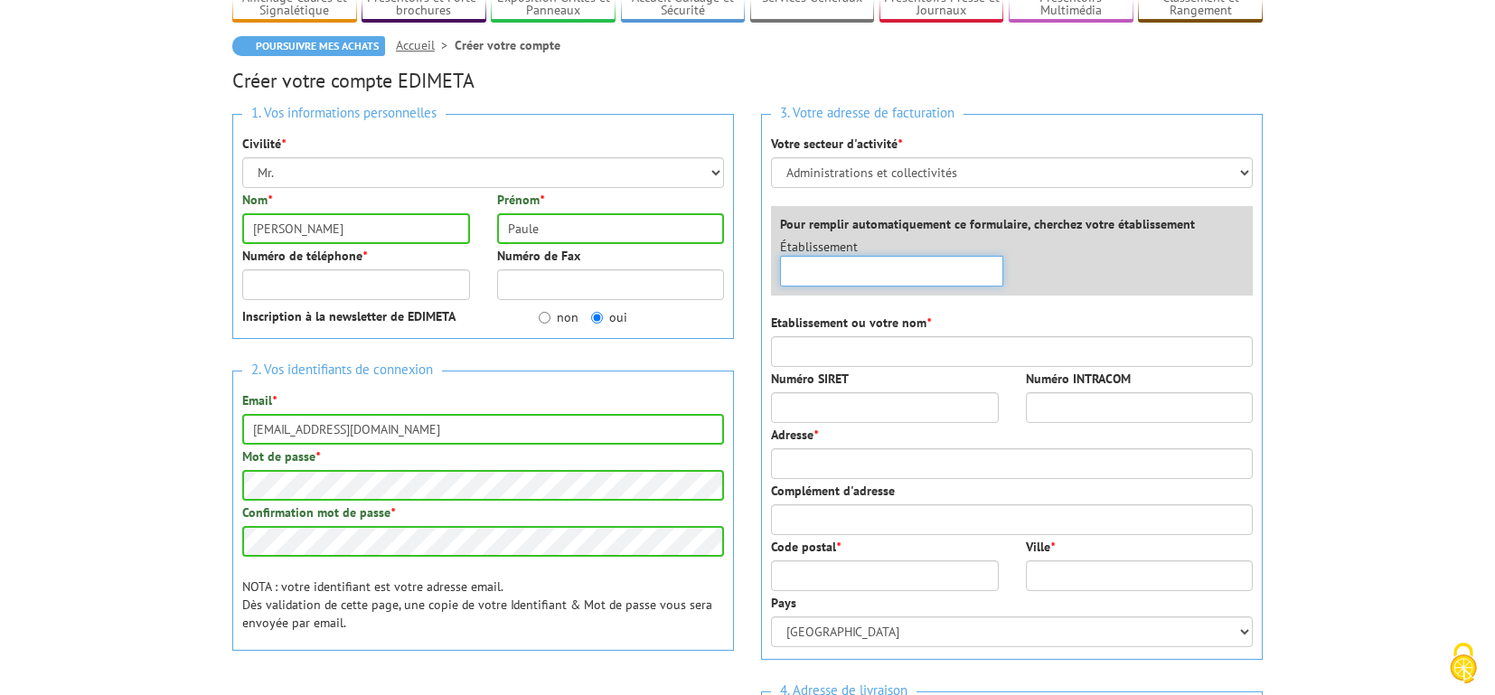
click at [825, 272] on input "text" at bounding box center [891, 271] width 223 height 31
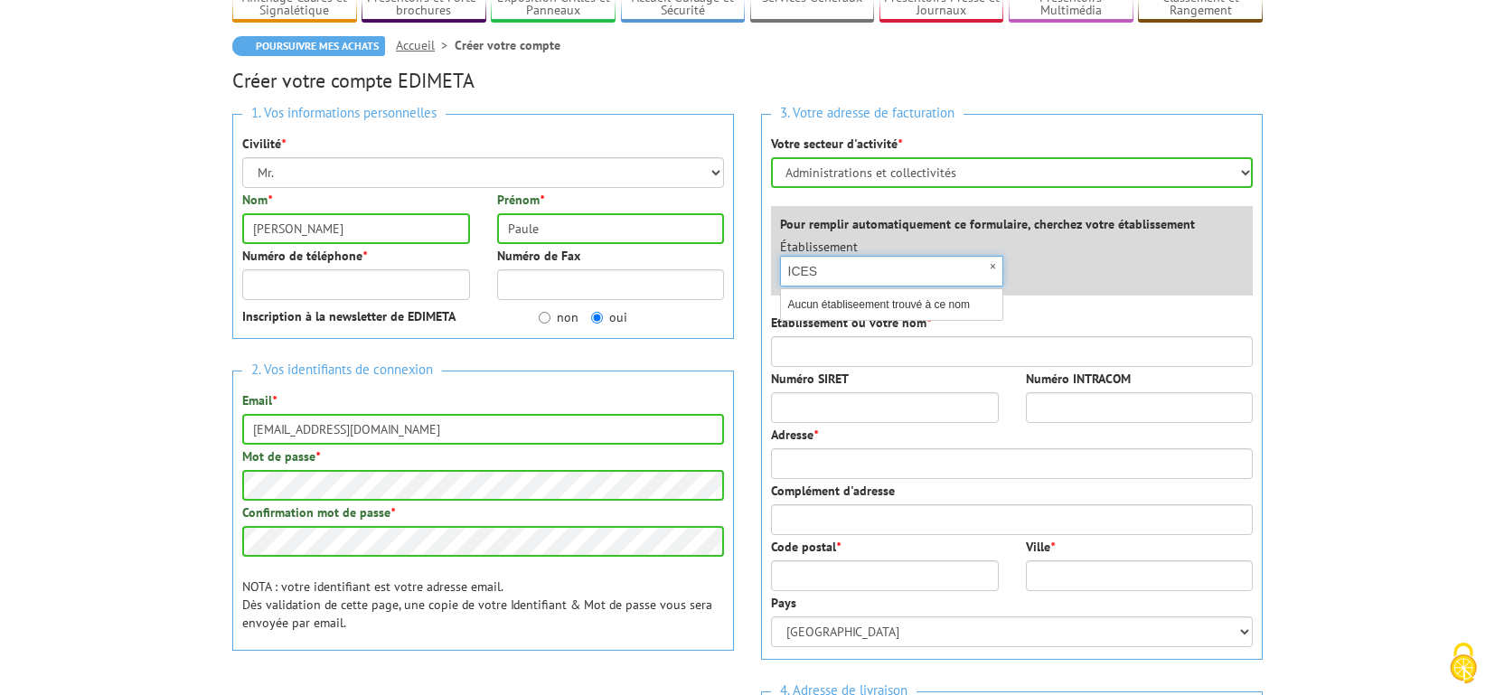
type input "ICES"
click at [1033, 314] on div "Etablissement ou votre nom *" at bounding box center [1012, 340] width 482 height 53
click at [1065, 170] on select "Sélectionner votre secteur d'activité Administrations et collectivités Magasins…" at bounding box center [1012, 172] width 482 height 31
select select "878"
click at [771, 157] on select "Sélectionner votre secteur d'activité Administrations et collectivités Magasins…" at bounding box center [1012, 172] width 482 height 31
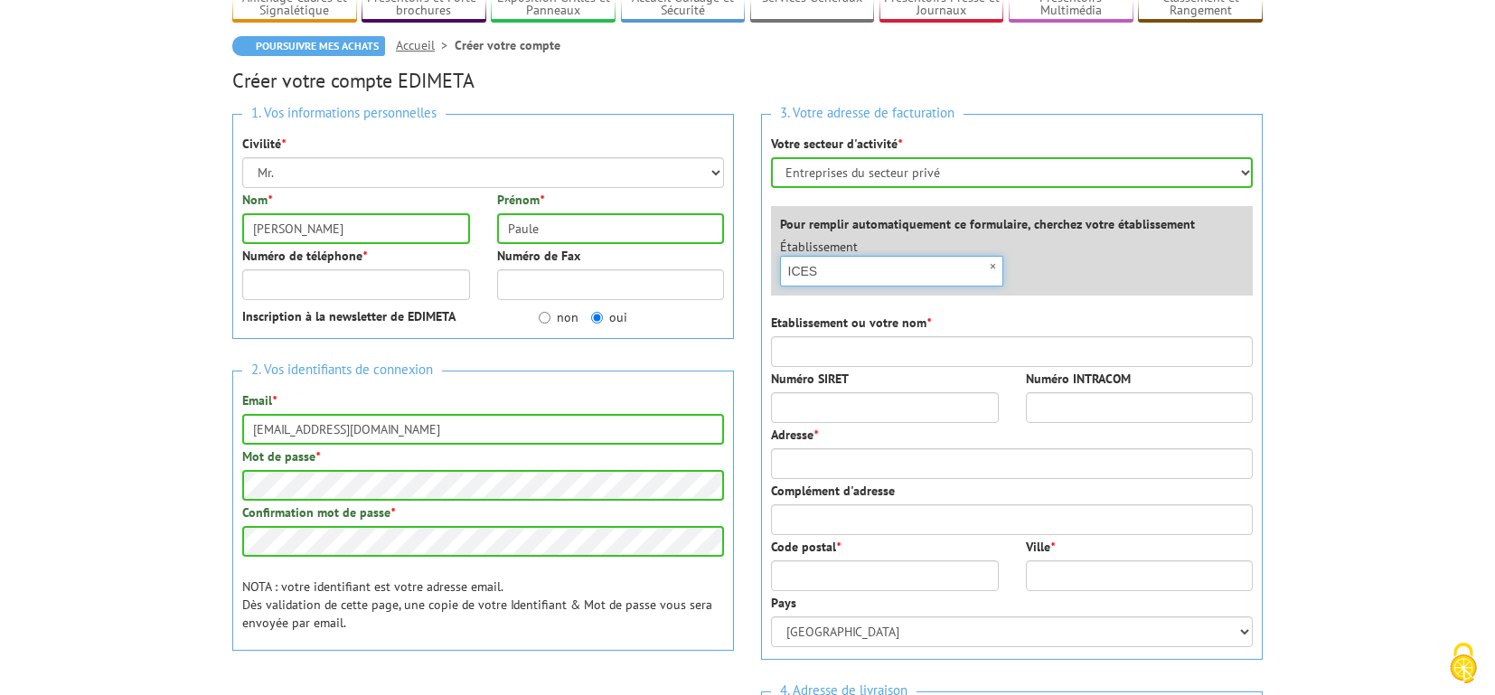
click at [912, 275] on input "ICES" at bounding box center [891, 271] width 223 height 31
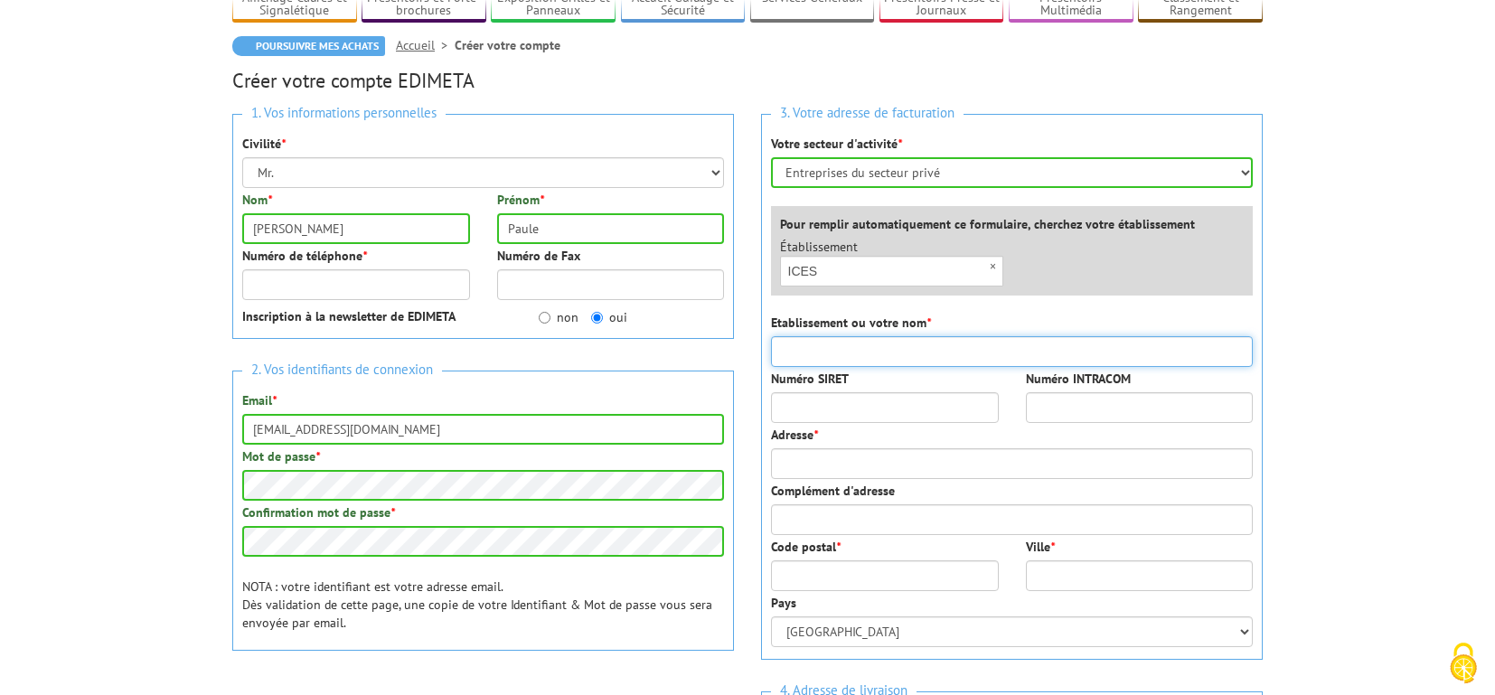
click at [859, 351] on input "Etablissement ou votre nom *" at bounding box center [1012, 351] width 482 height 31
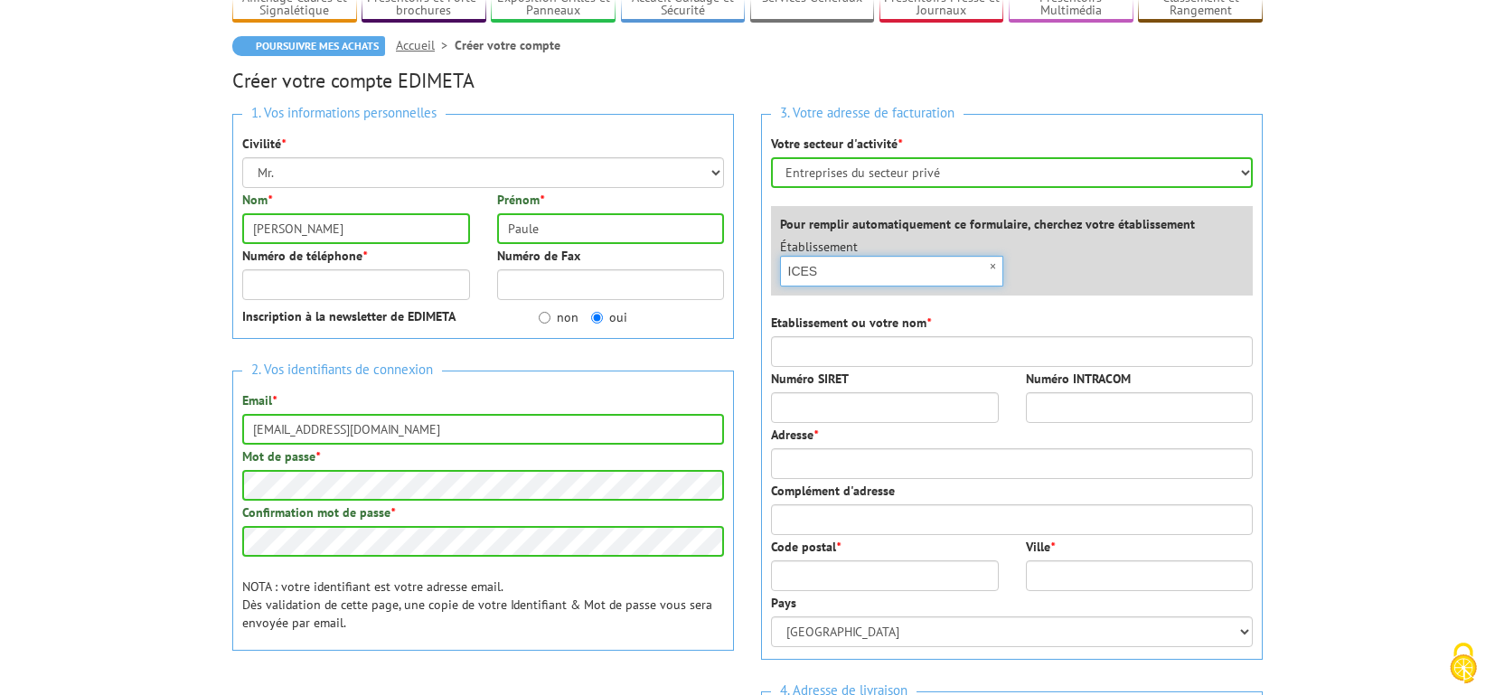
click at [953, 265] on input "ICES" at bounding box center [891, 271] width 223 height 31
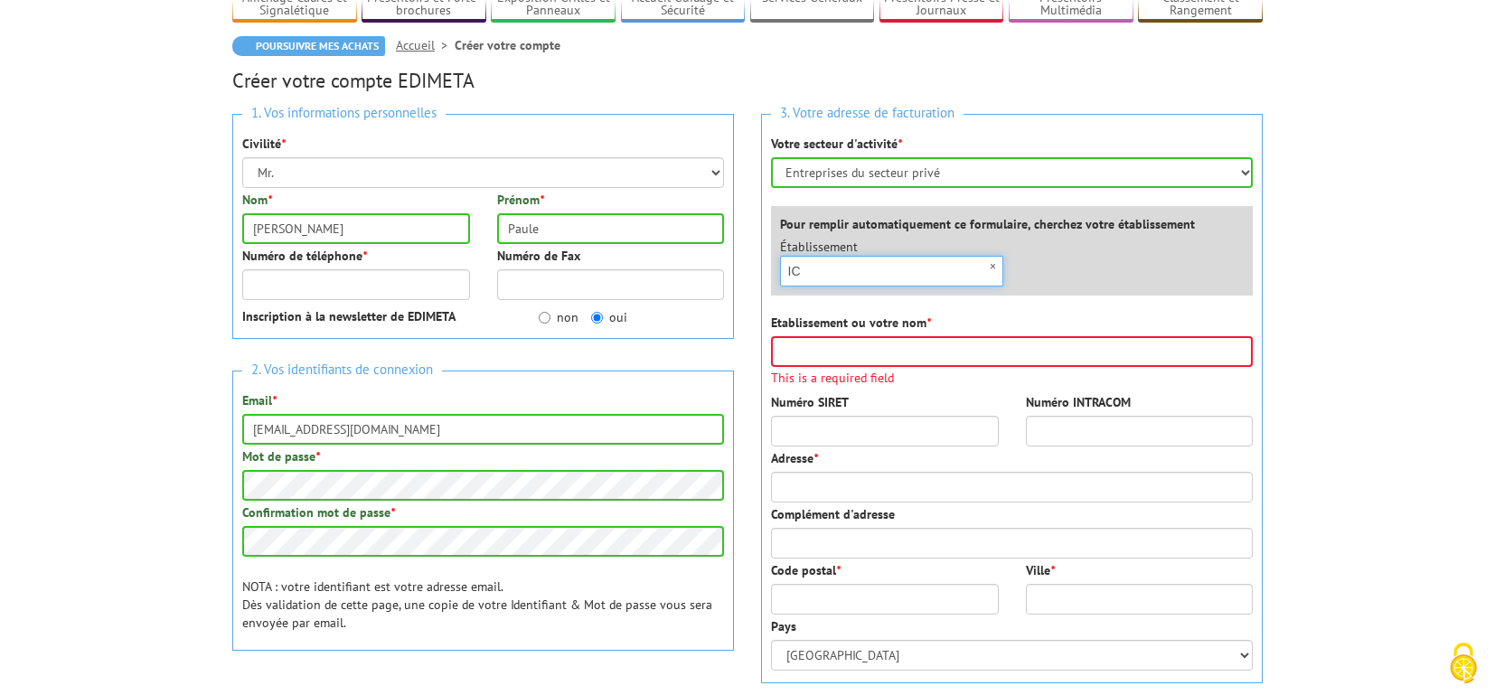
type input "I"
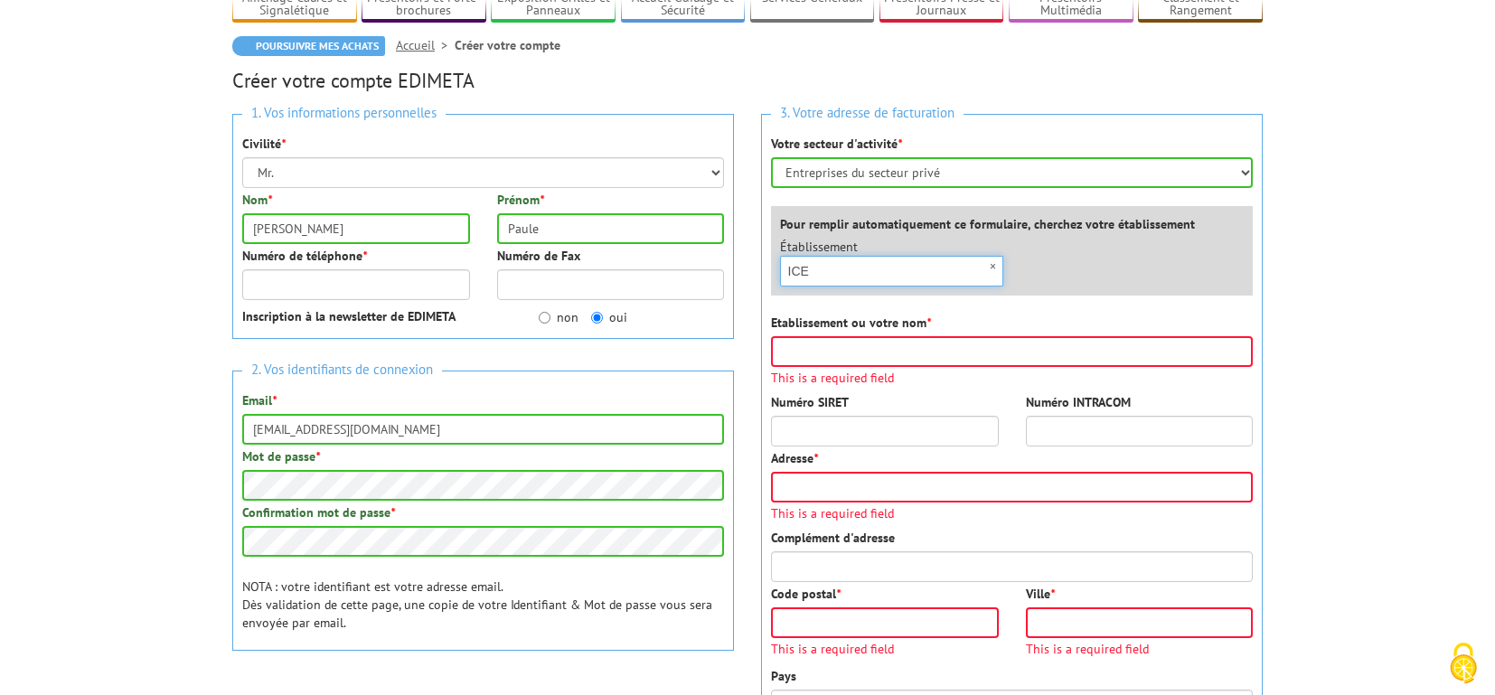
type input "ICES"
click at [851, 352] on input "Etablissement ou votre nom *" at bounding box center [1012, 351] width 482 height 31
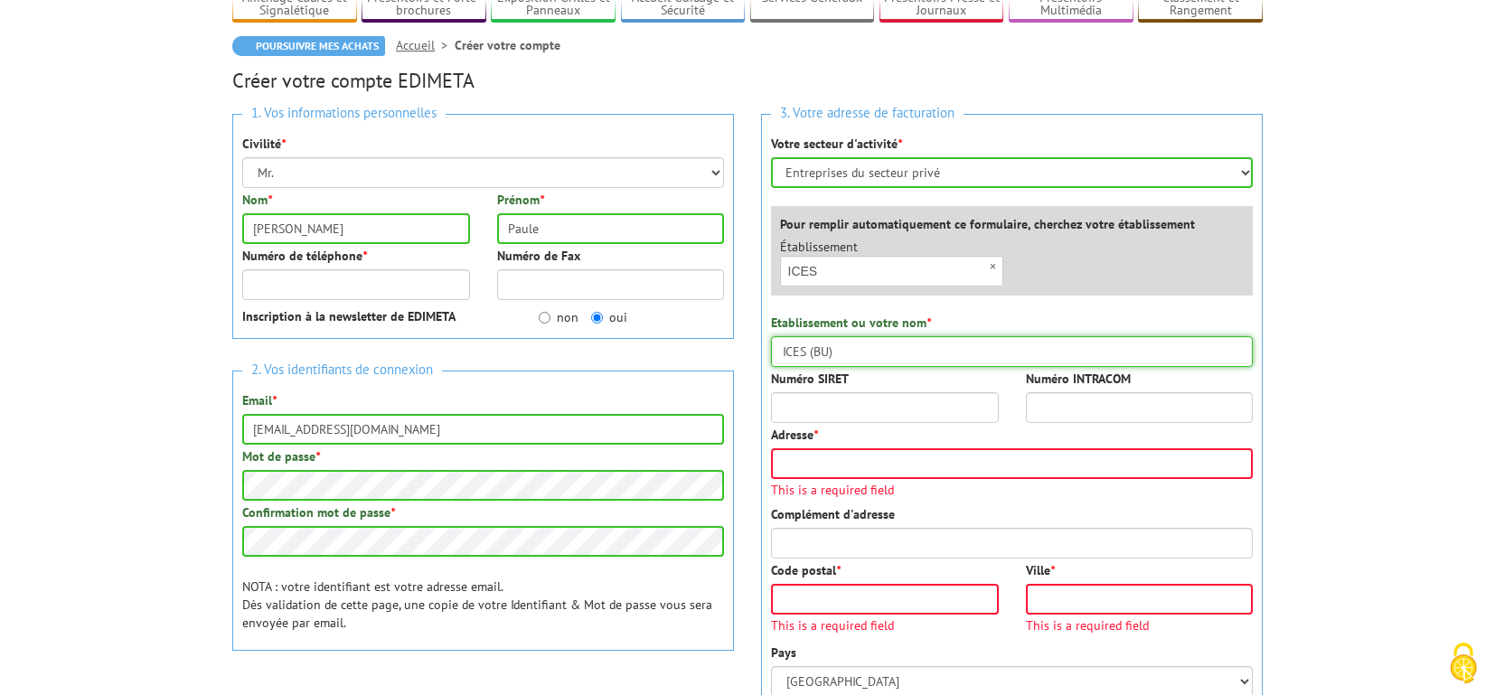
type input "ICES (BU)"
click at [873, 456] on input "Adresse *" at bounding box center [1012, 463] width 482 height 31
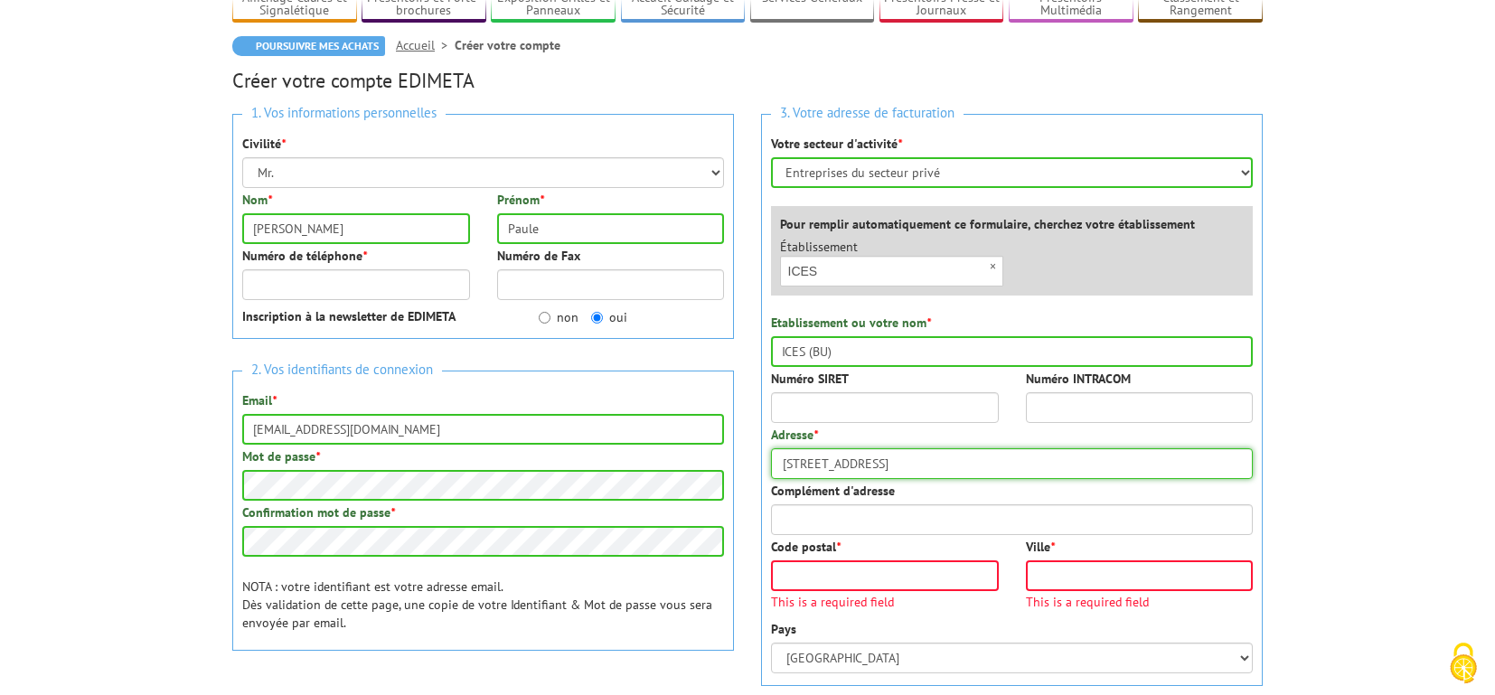
type input "17 bd des Belges"
click at [878, 574] on input "Code postal *" at bounding box center [885, 575] width 228 height 31
type input "85000"
click at [1111, 578] on input "Ville *" at bounding box center [1140, 575] width 228 height 31
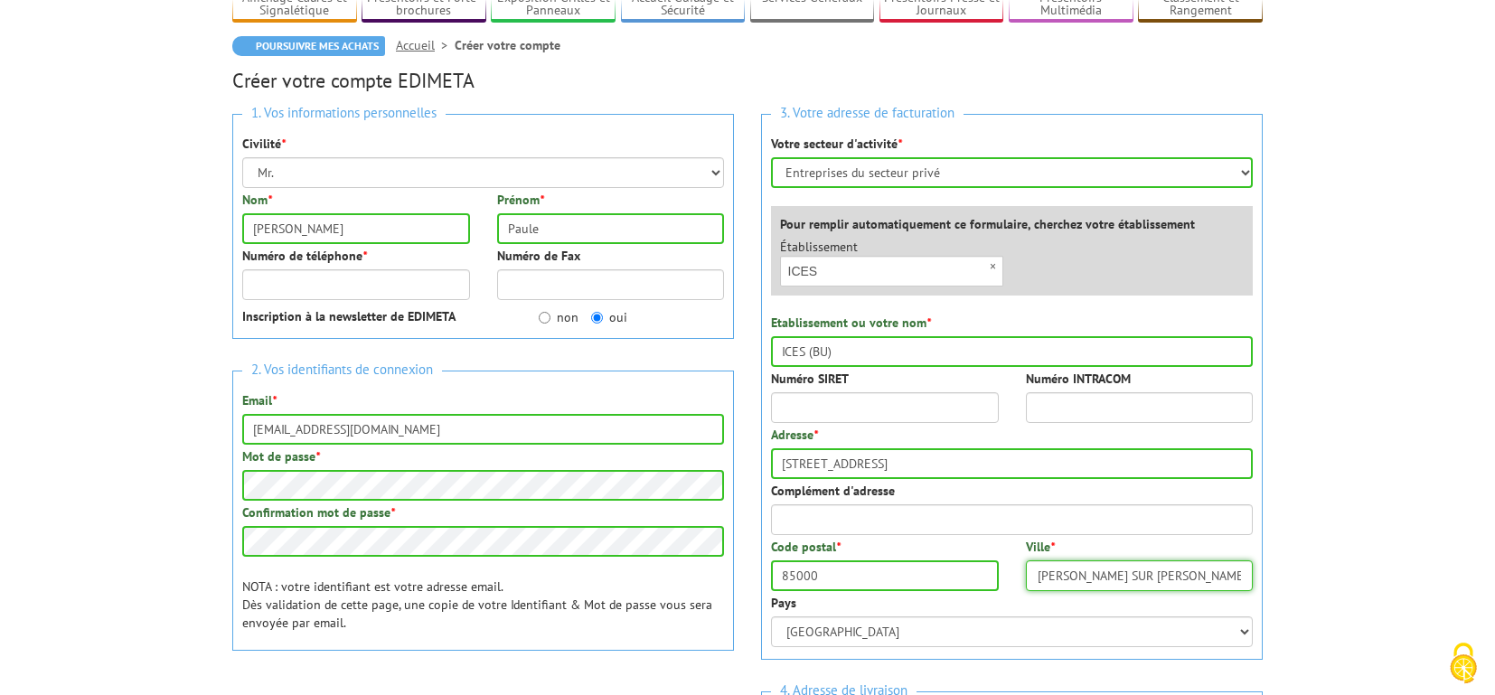
type input "LA ROCHE SUR YON"
drag, startPoint x: 859, startPoint y: 353, endPoint x: 808, endPoint y: 354, distance: 50.6
click at [808, 354] on input "ICES (BU)" at bounding box center [1012, 351] width 482 height 31
type input "ICES"
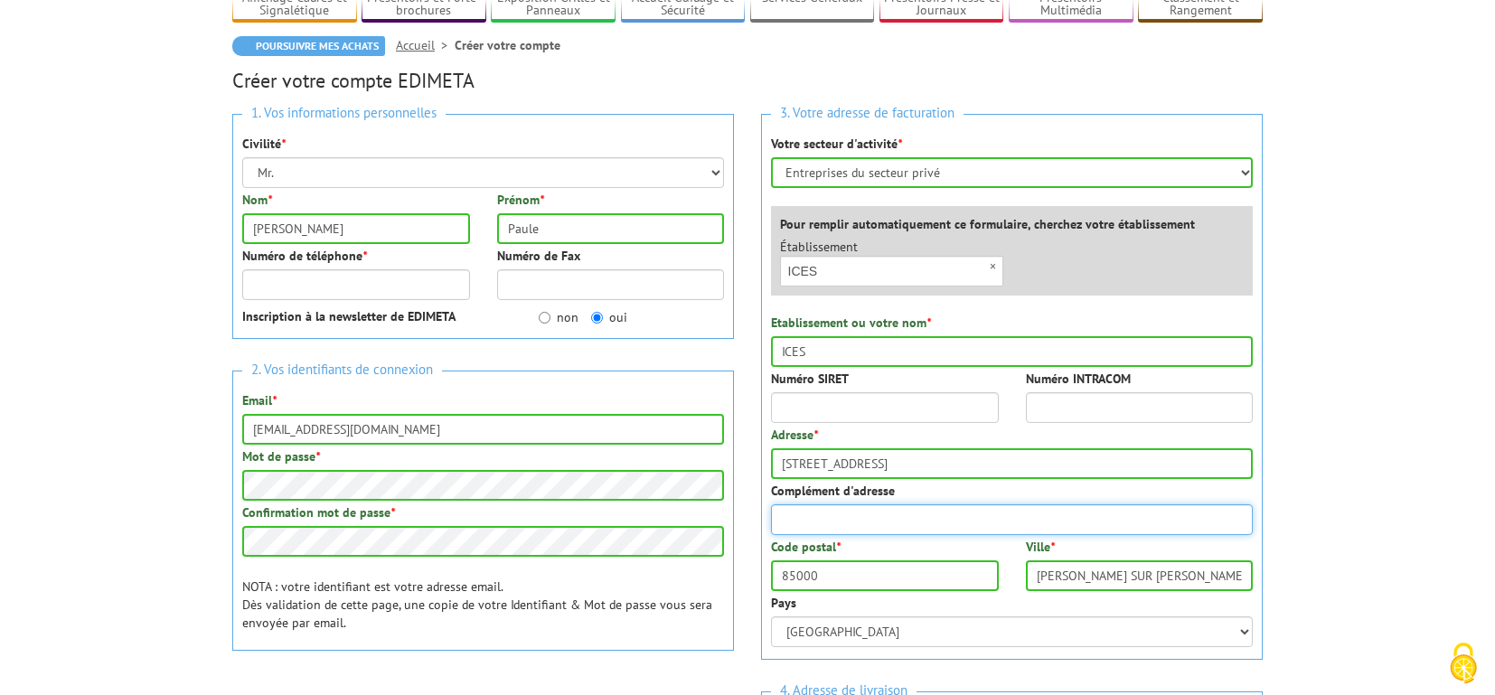
click at [819, 524] on input "Complément d'adresse" at bounding box center [1012, 519] width 482 height 31
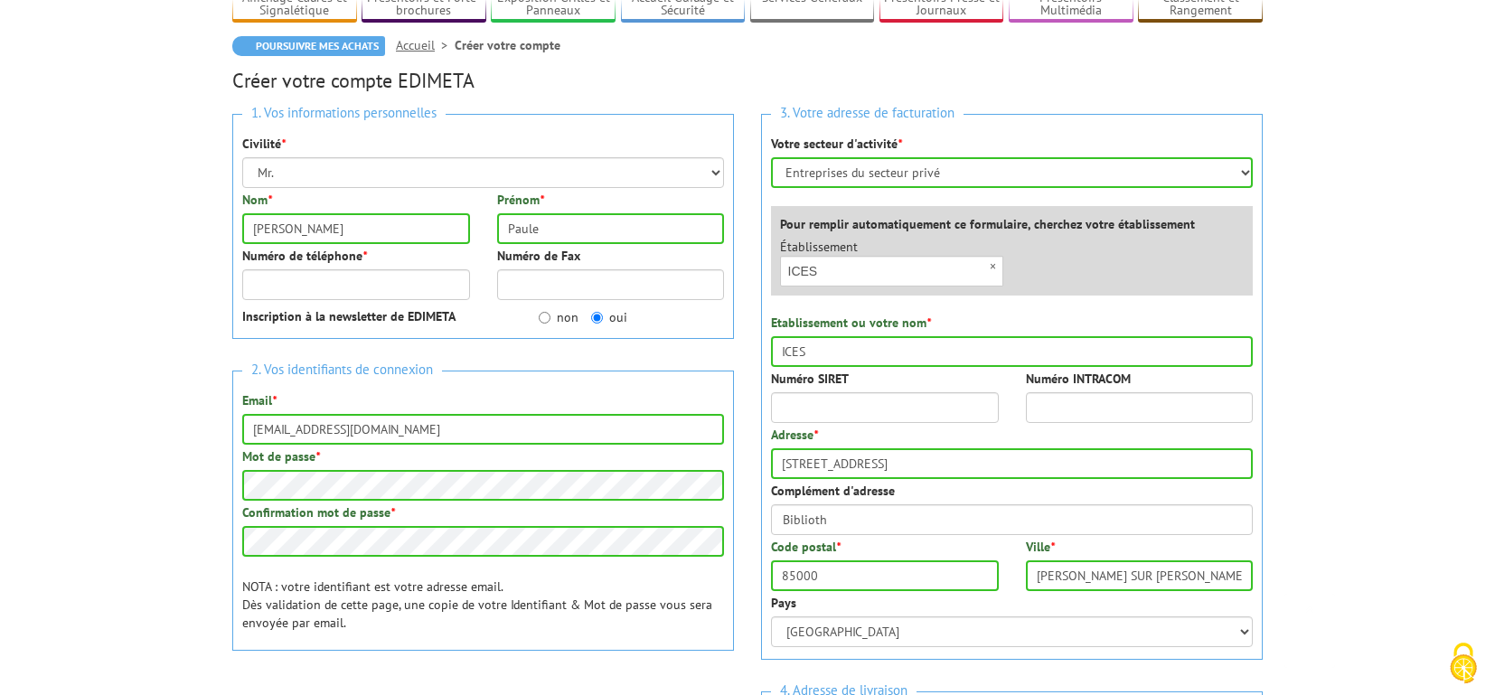
scroll to position [527, 0]
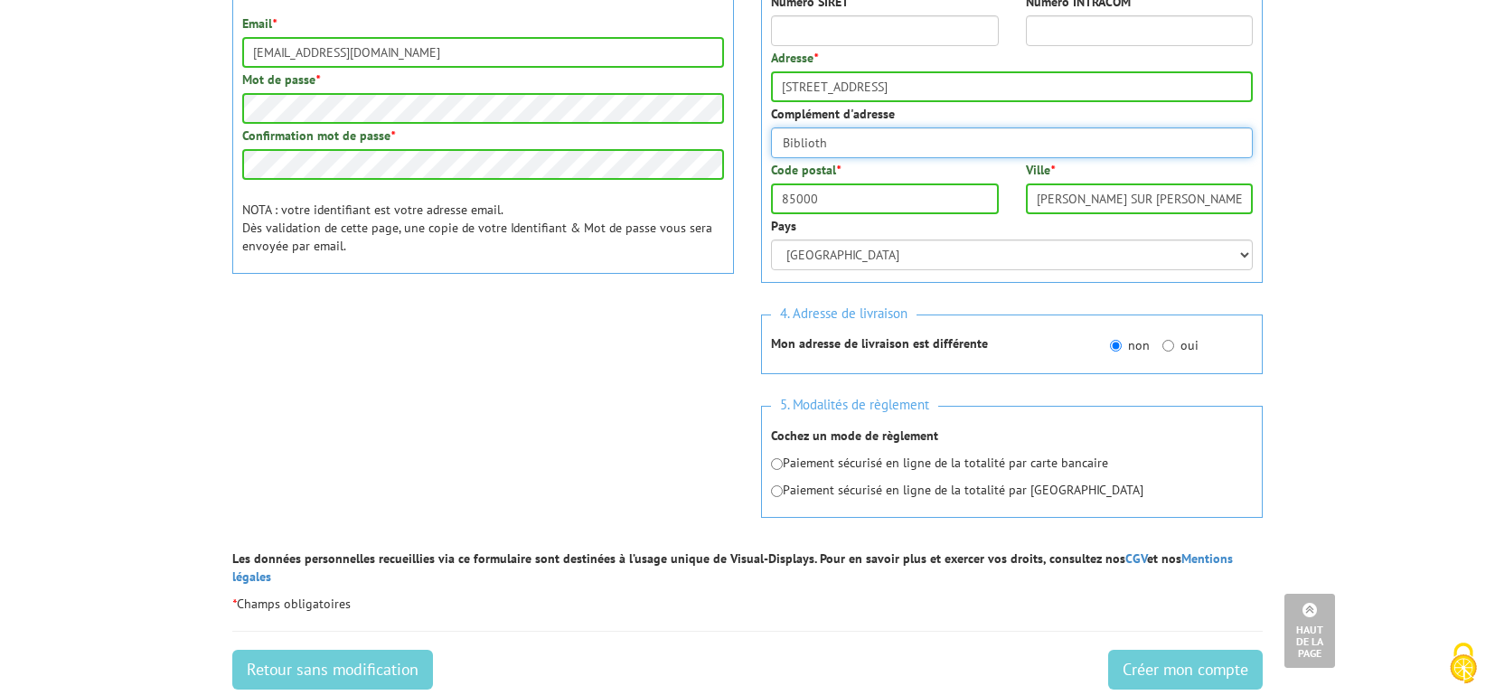
click at [854, 150] on input "Biblioth" at bounding box center [1012, 142] width 482 height 31
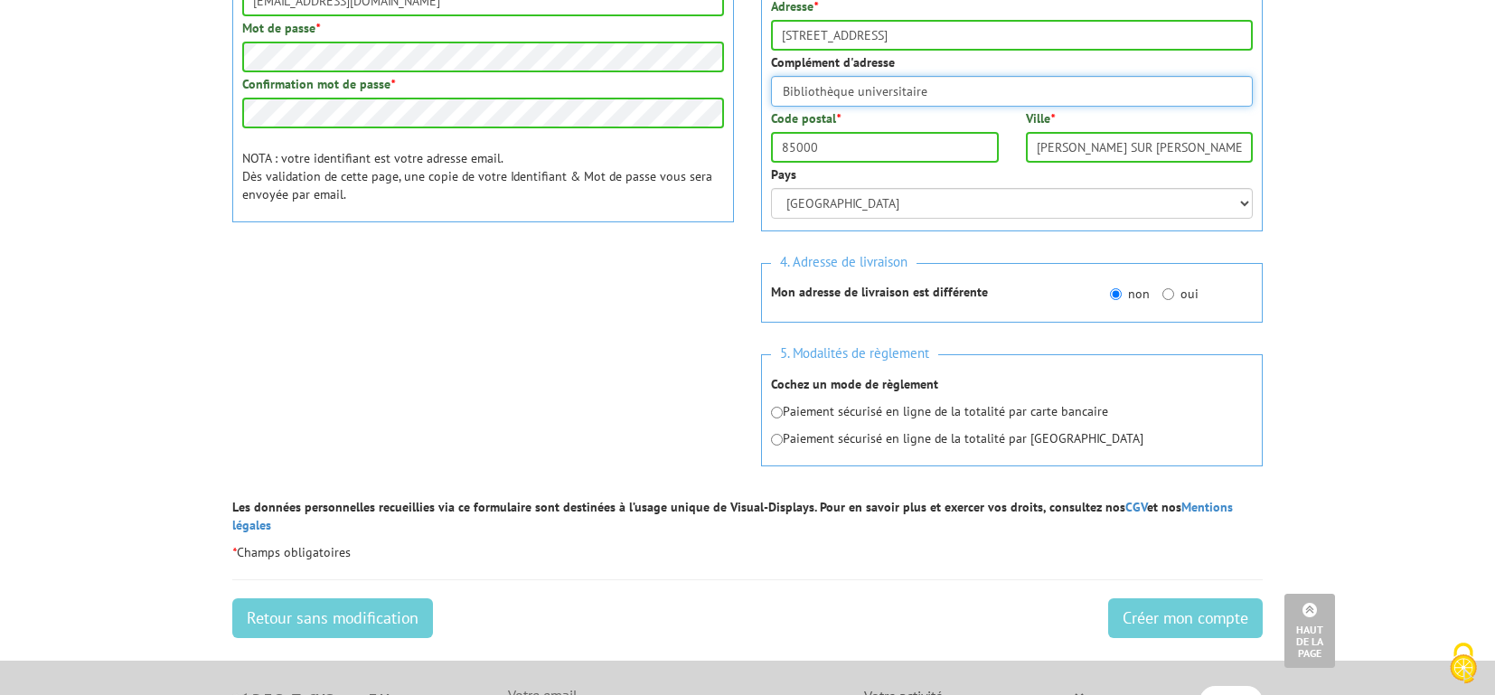
scroll to position [587, 0]
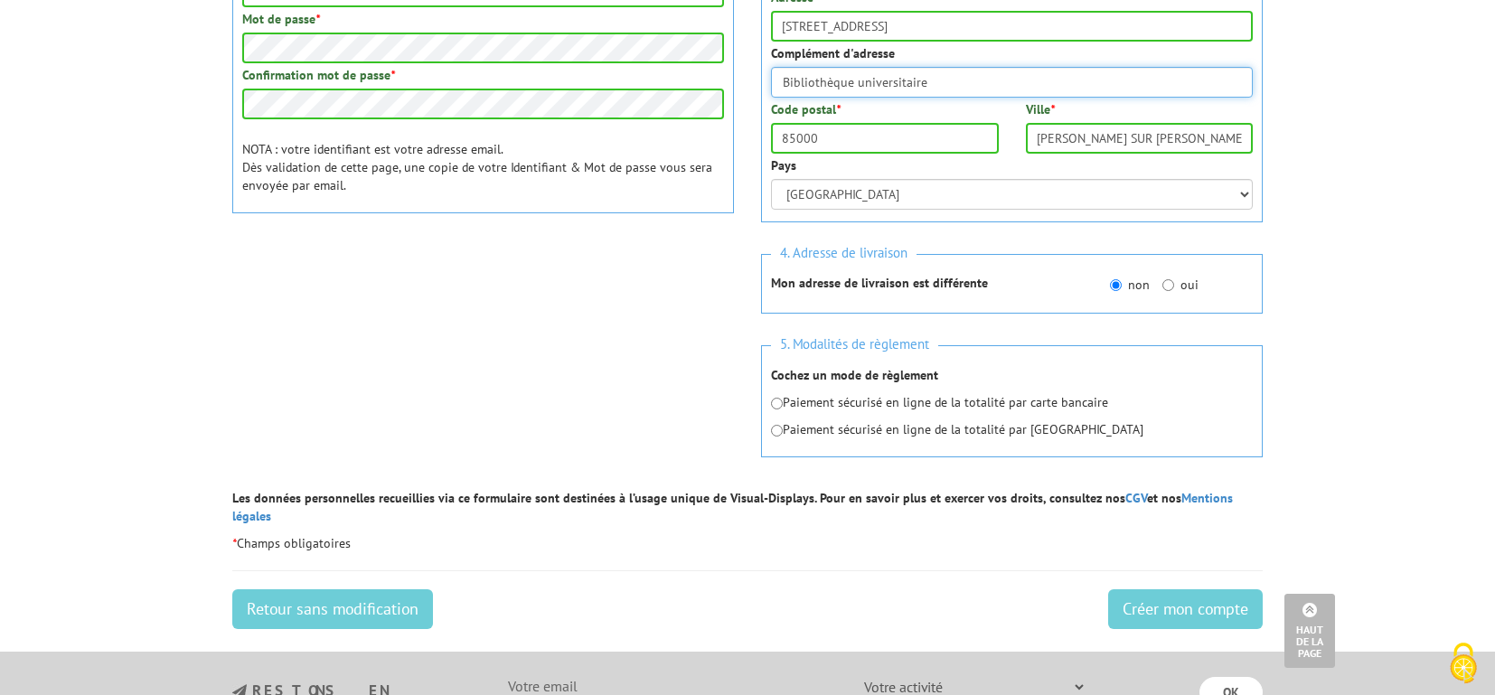
type input "Bibliothèque universitaire"
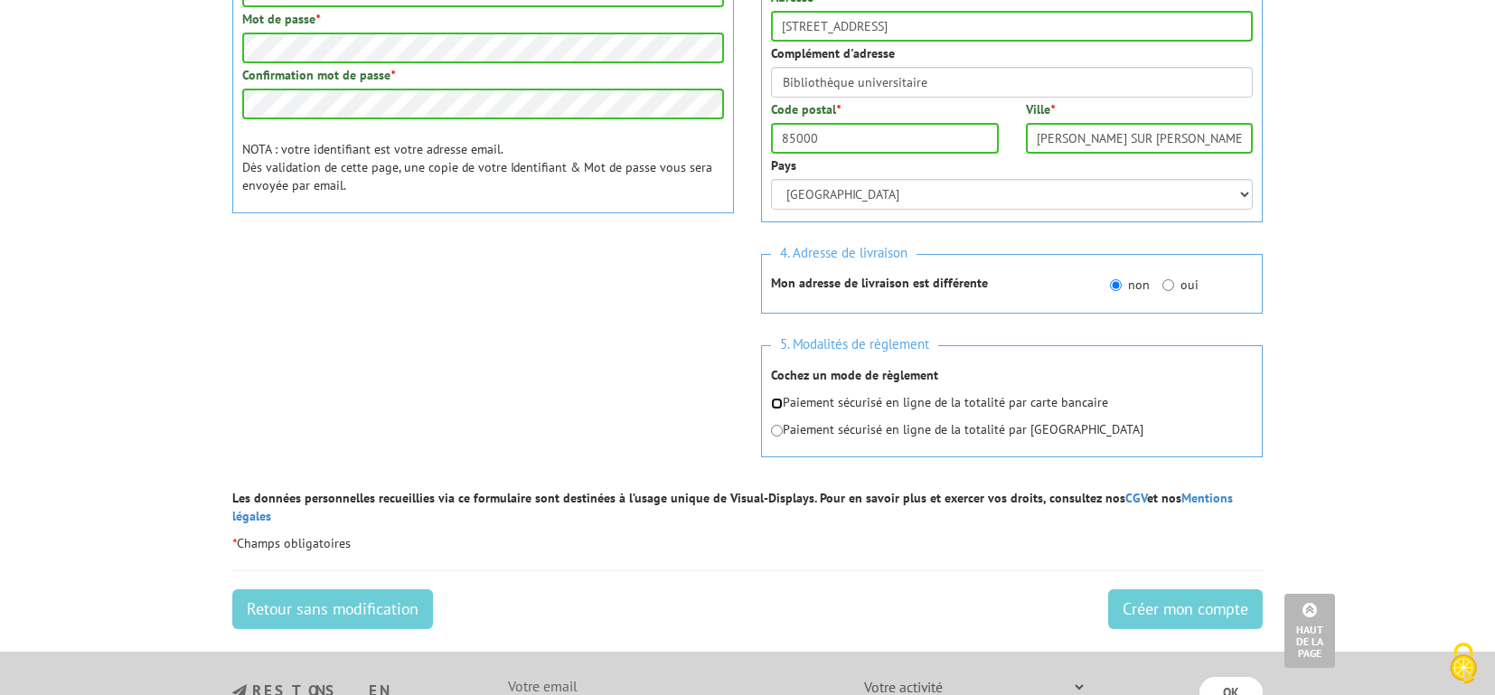
click at [774, 399] on input "radio" at bounding box center [777, 404] width 12 height 12
radio input "true"
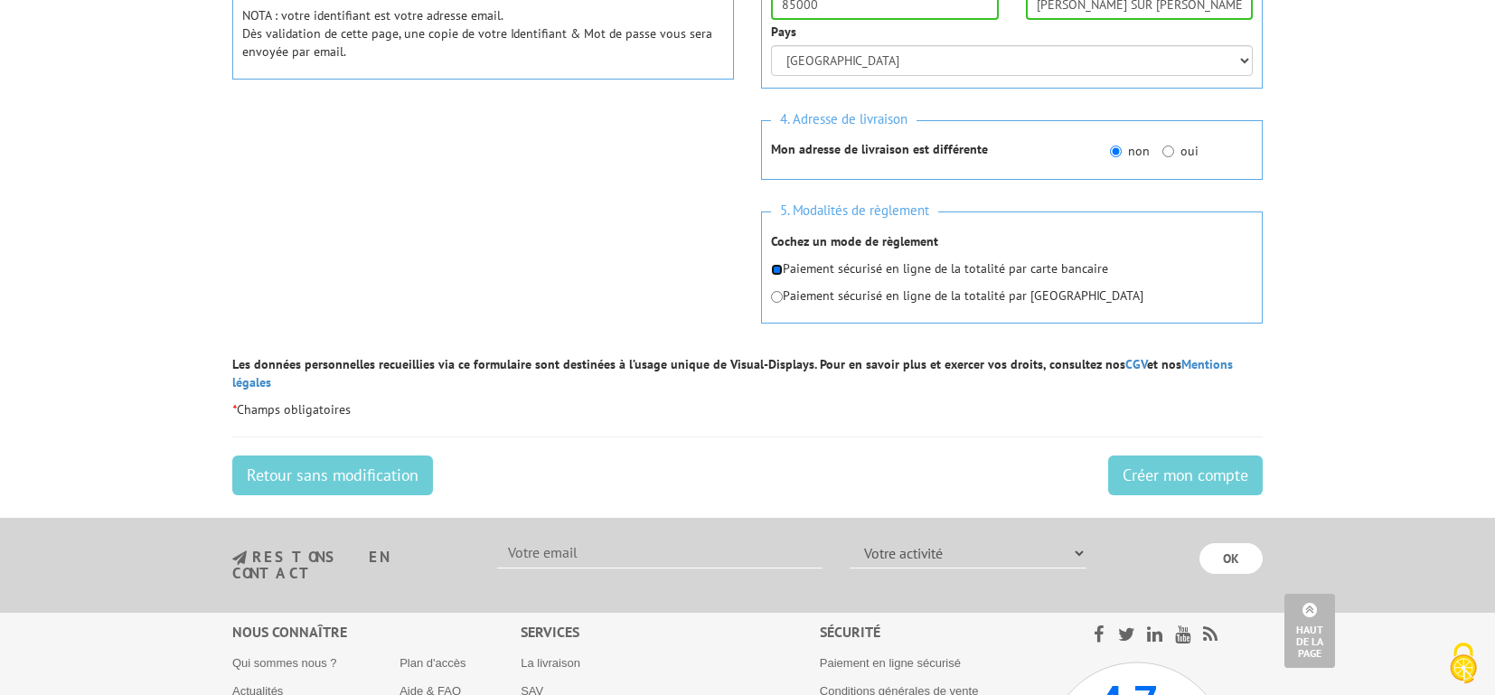
scroll to position [767, 0]
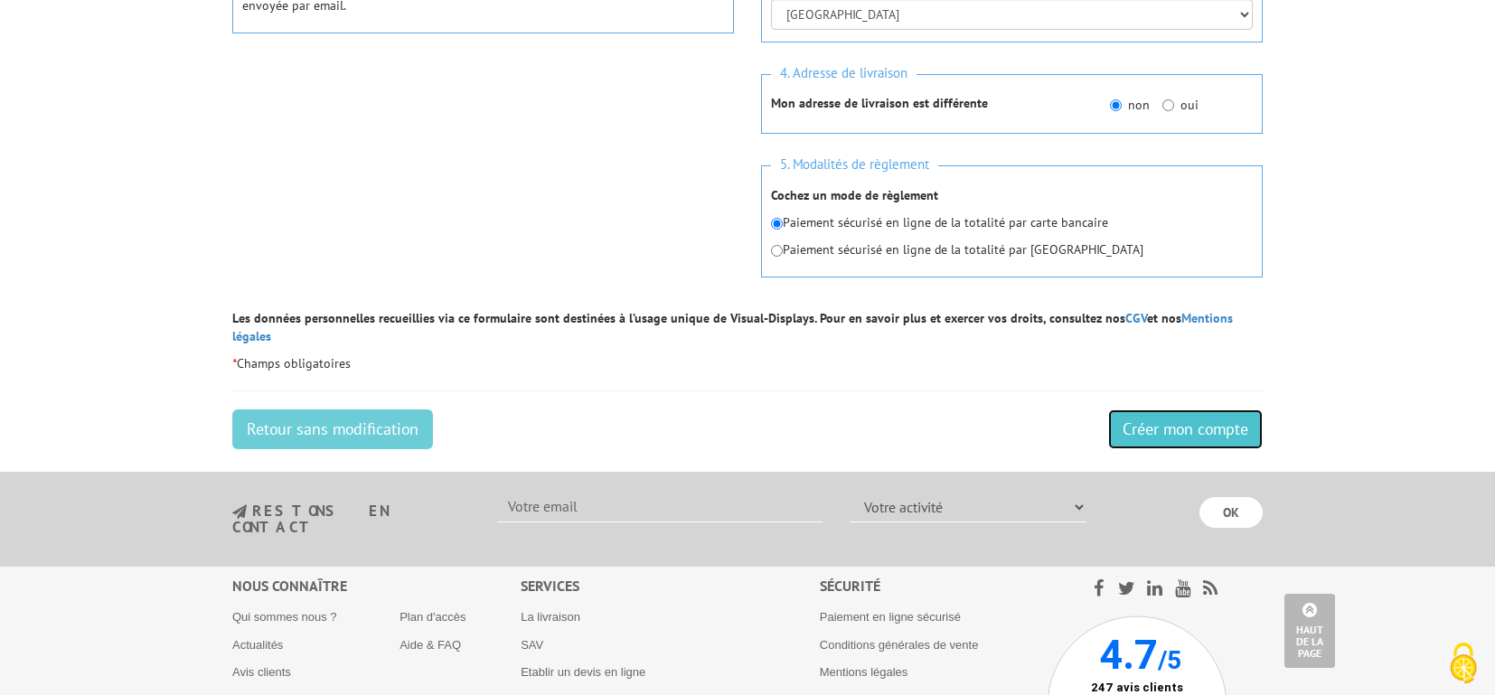
click at [1153, 410] on input "Créer mon compte" at bounding box center [1185, 429] width 155 height 40
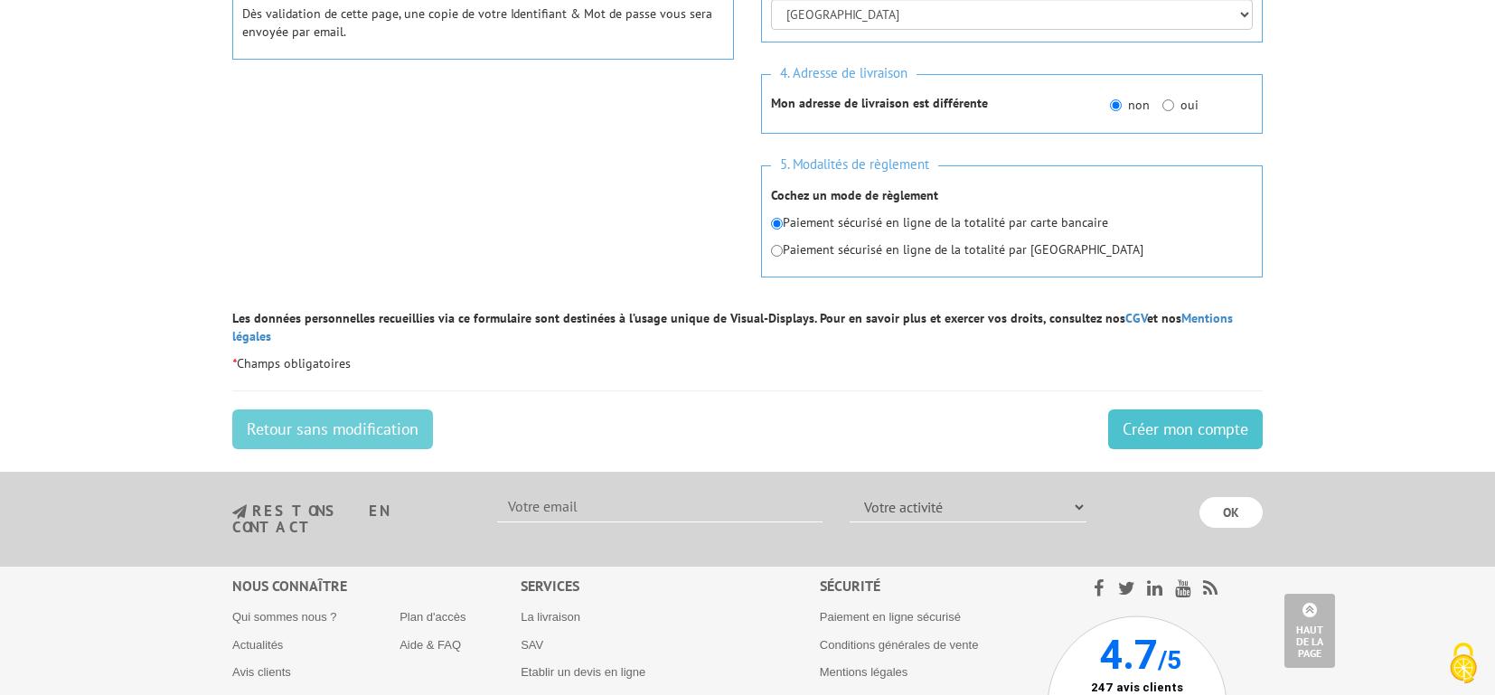
scroll to position [232, 0]
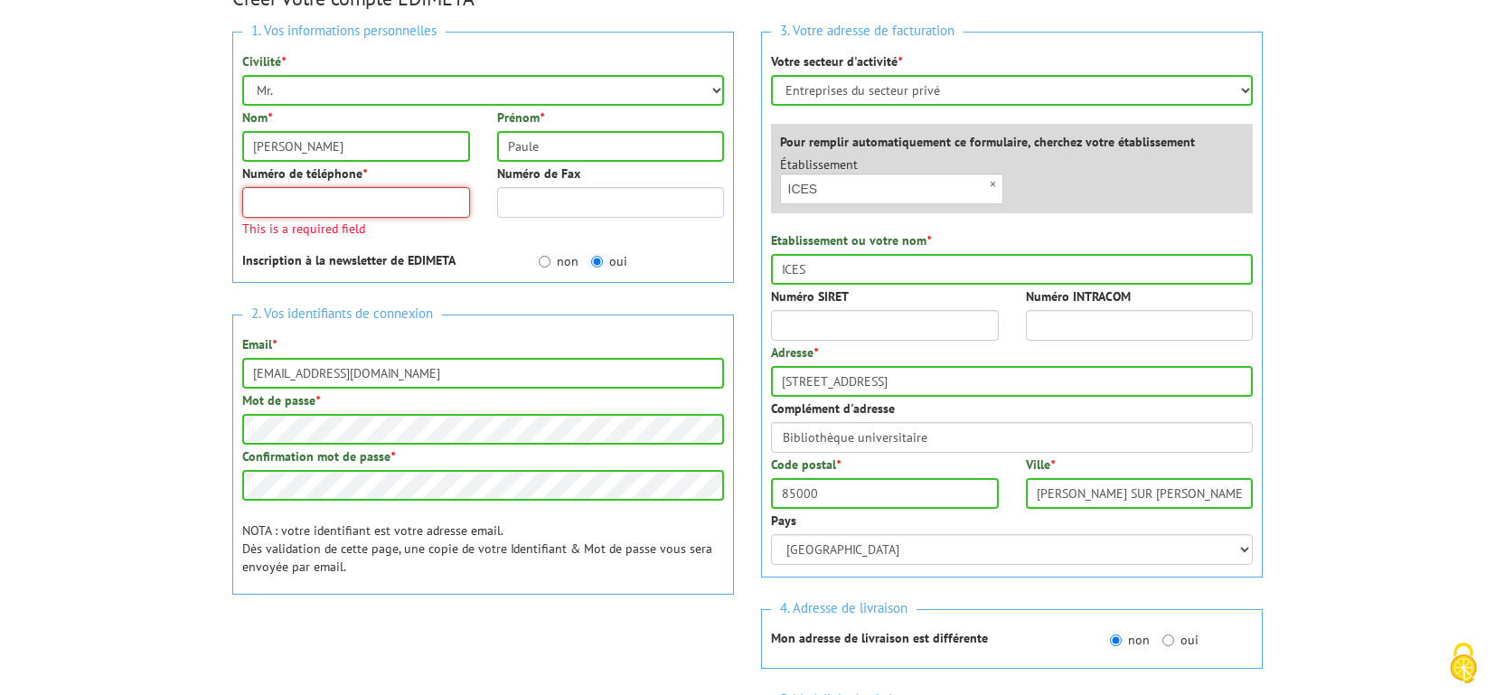
click at [359, 201] on input "Numéro de téléphone *" at bounding box center [356, 202] width 228 height 31
type input "0251461213"
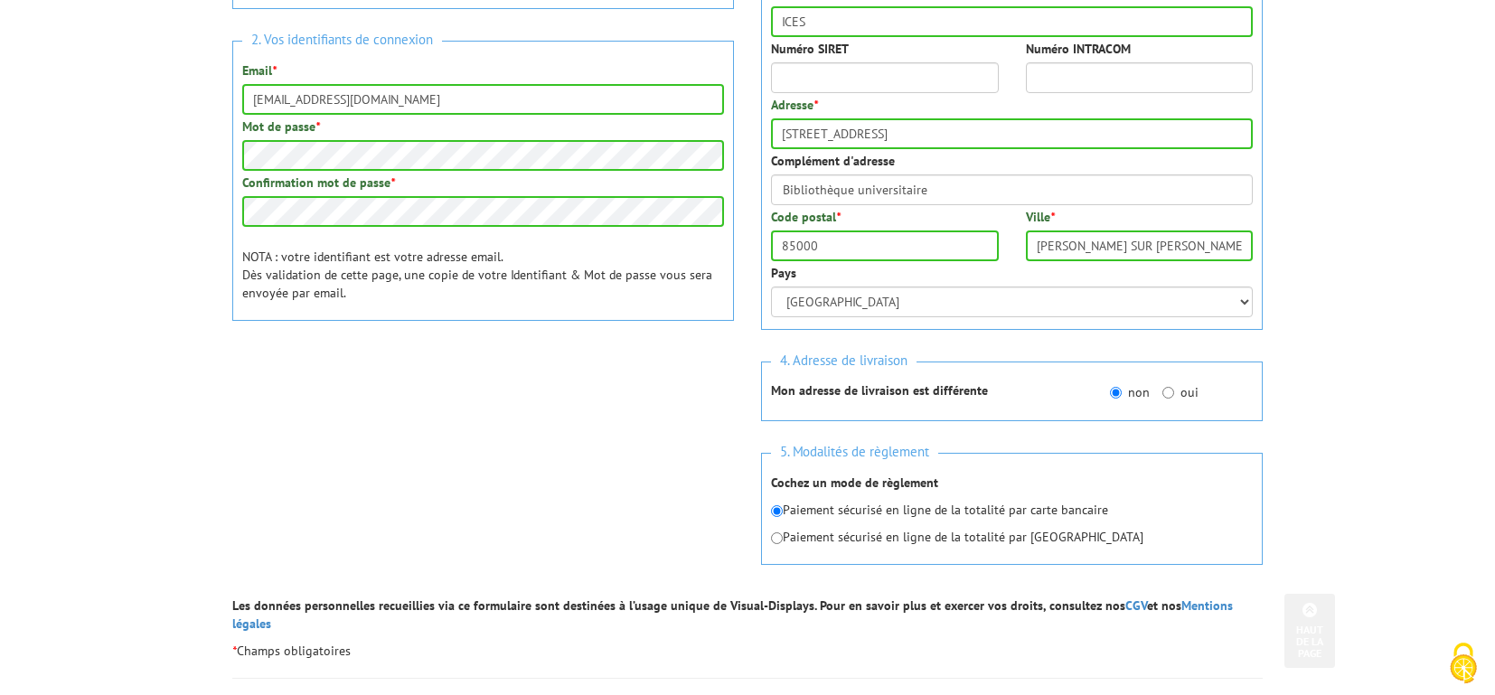
scroll to position [540, 0]
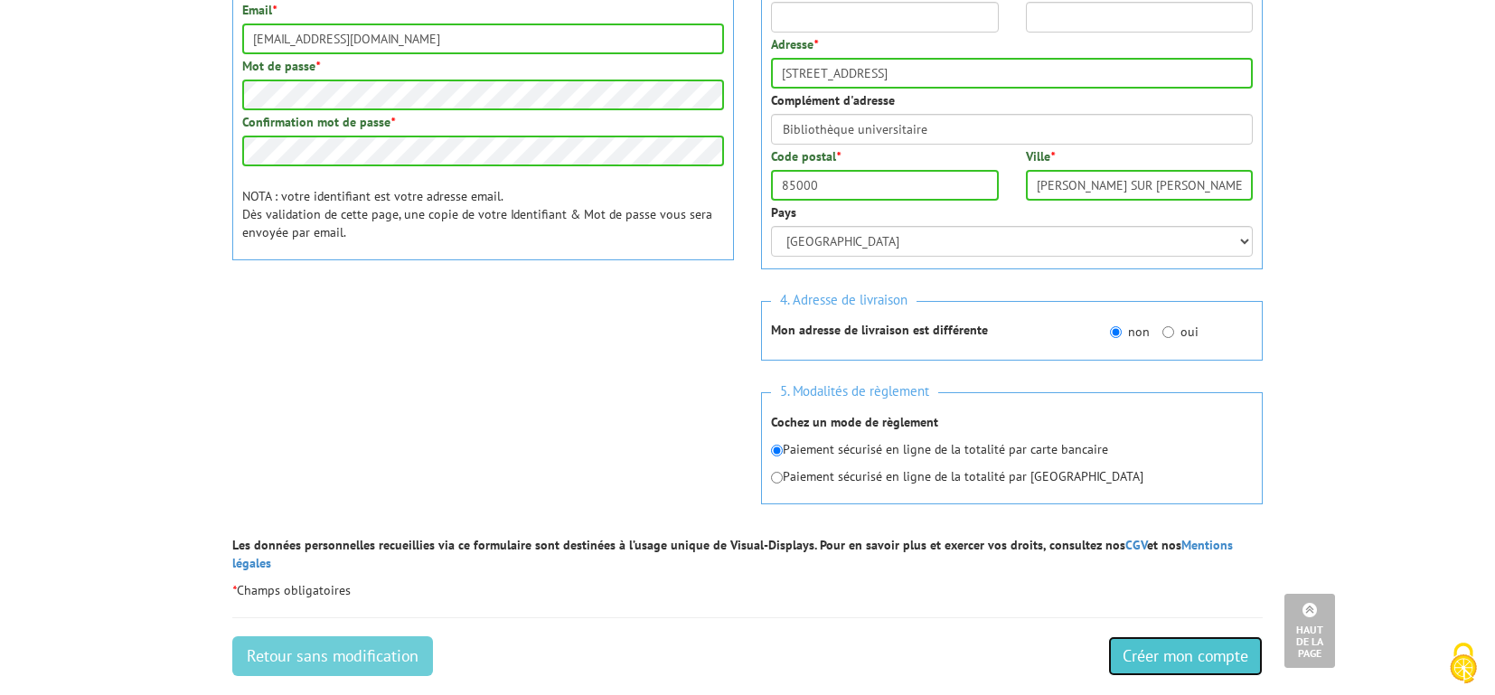
click at [1142, 640] on input "Créer mon compte" at bounding box center [1185, 656] width 155 height 40
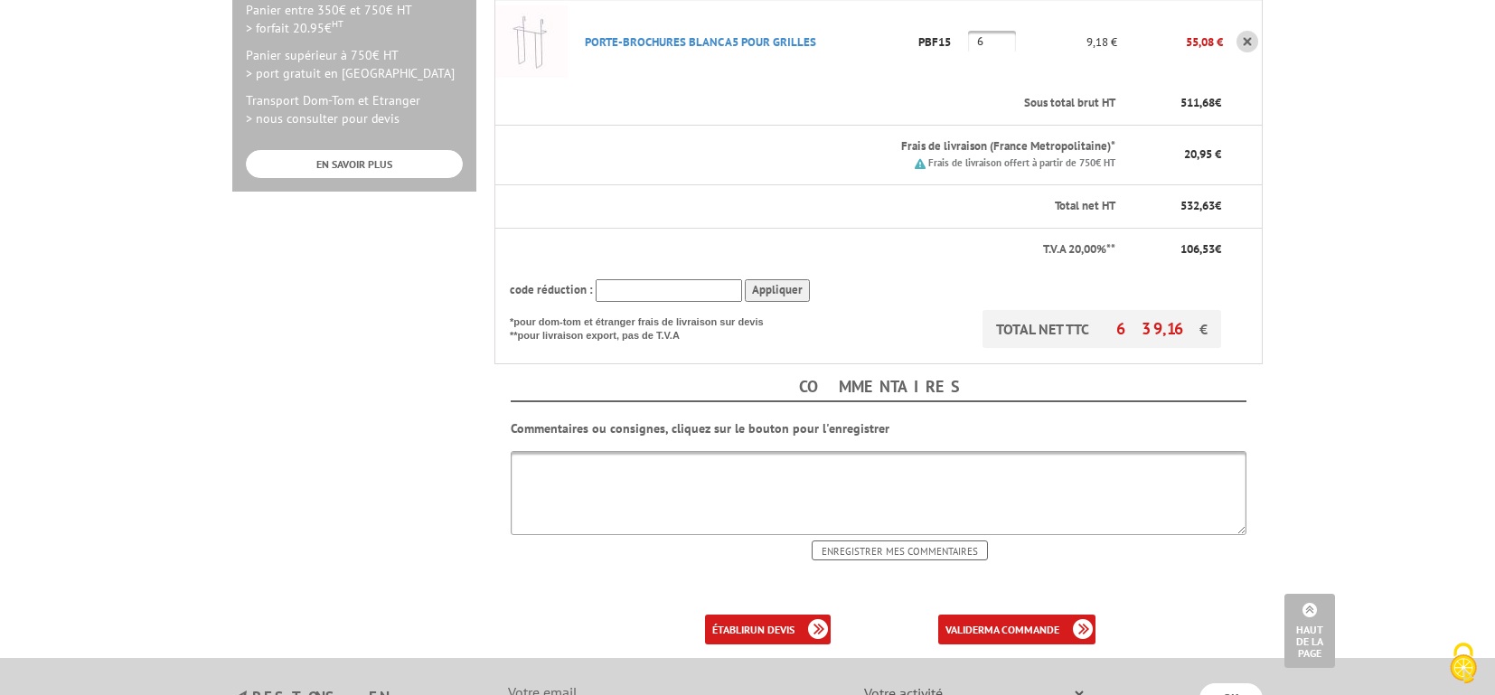
scroll to position [713, 0]
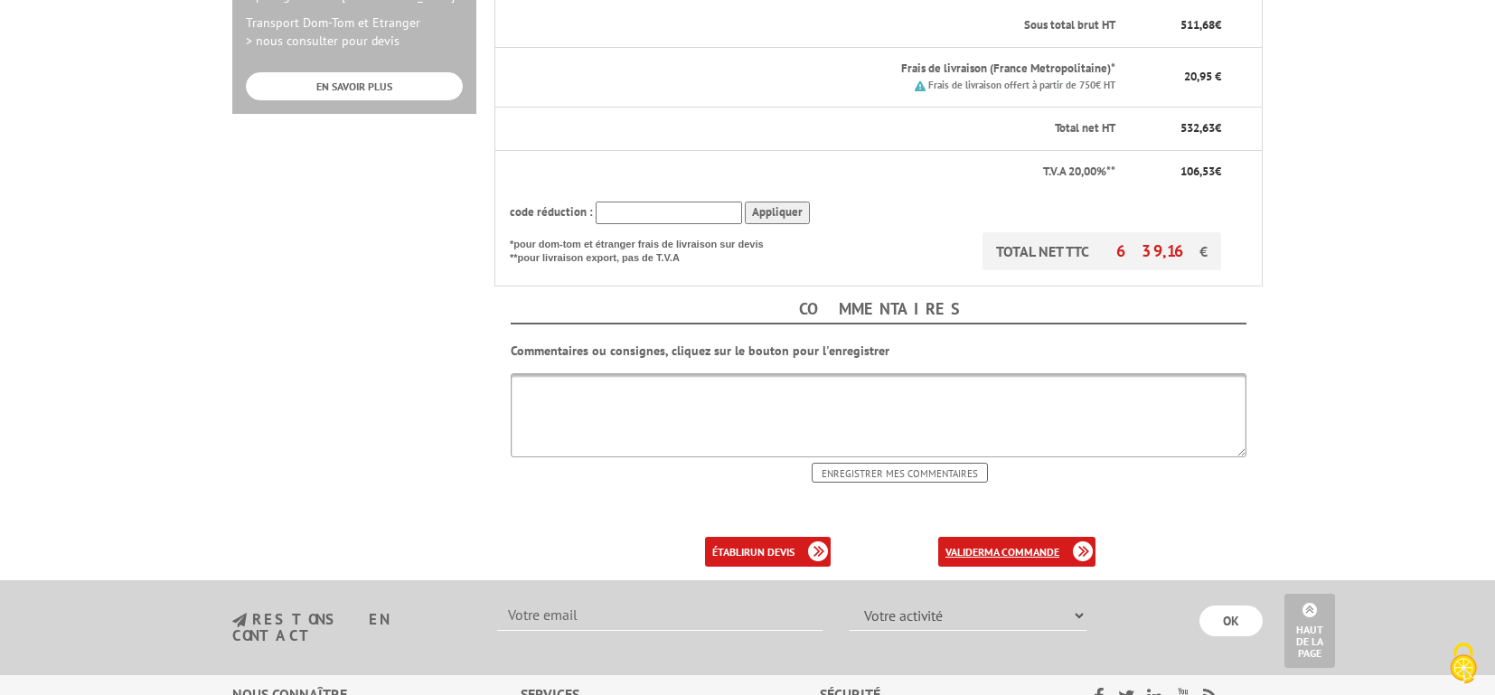
click at [983, 537] on link "valider ma commande" at bounding box center [1016, 552] width 157 height 30
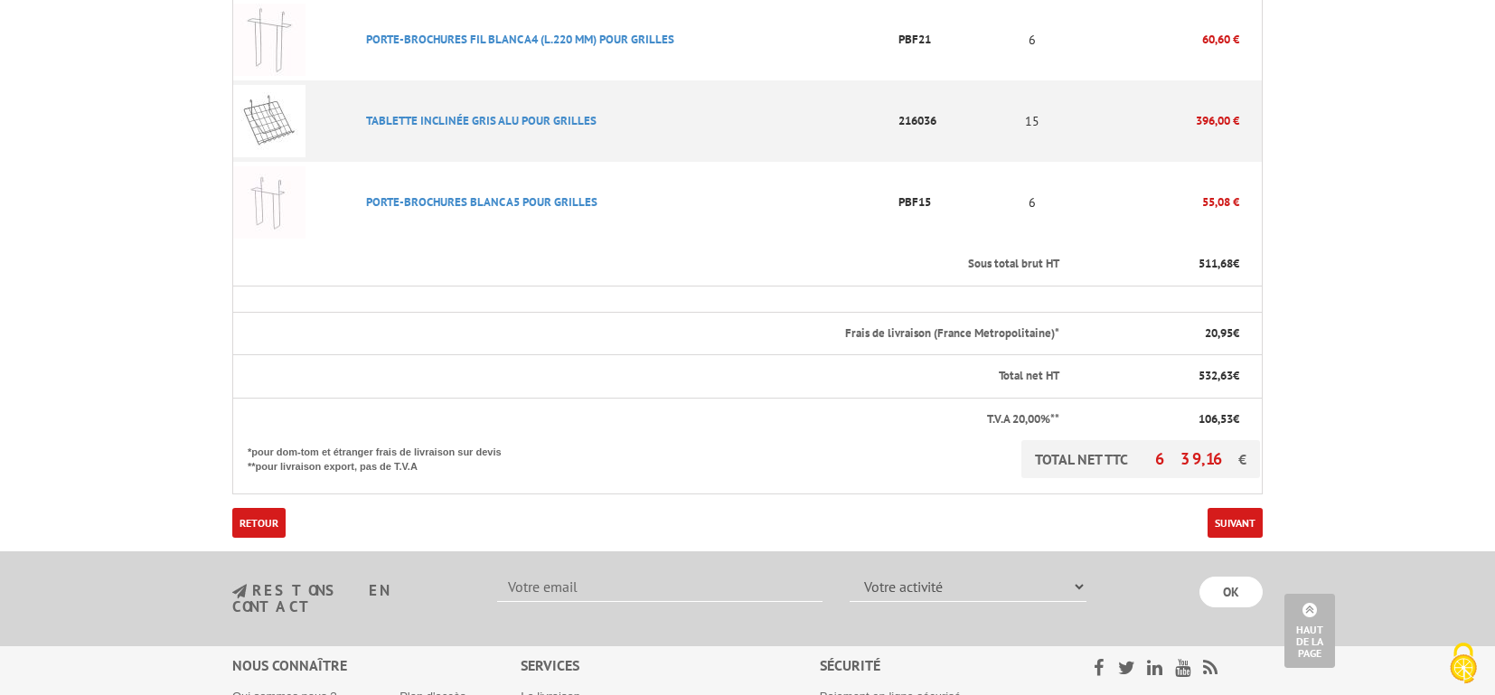
scroll to position [587, 0]
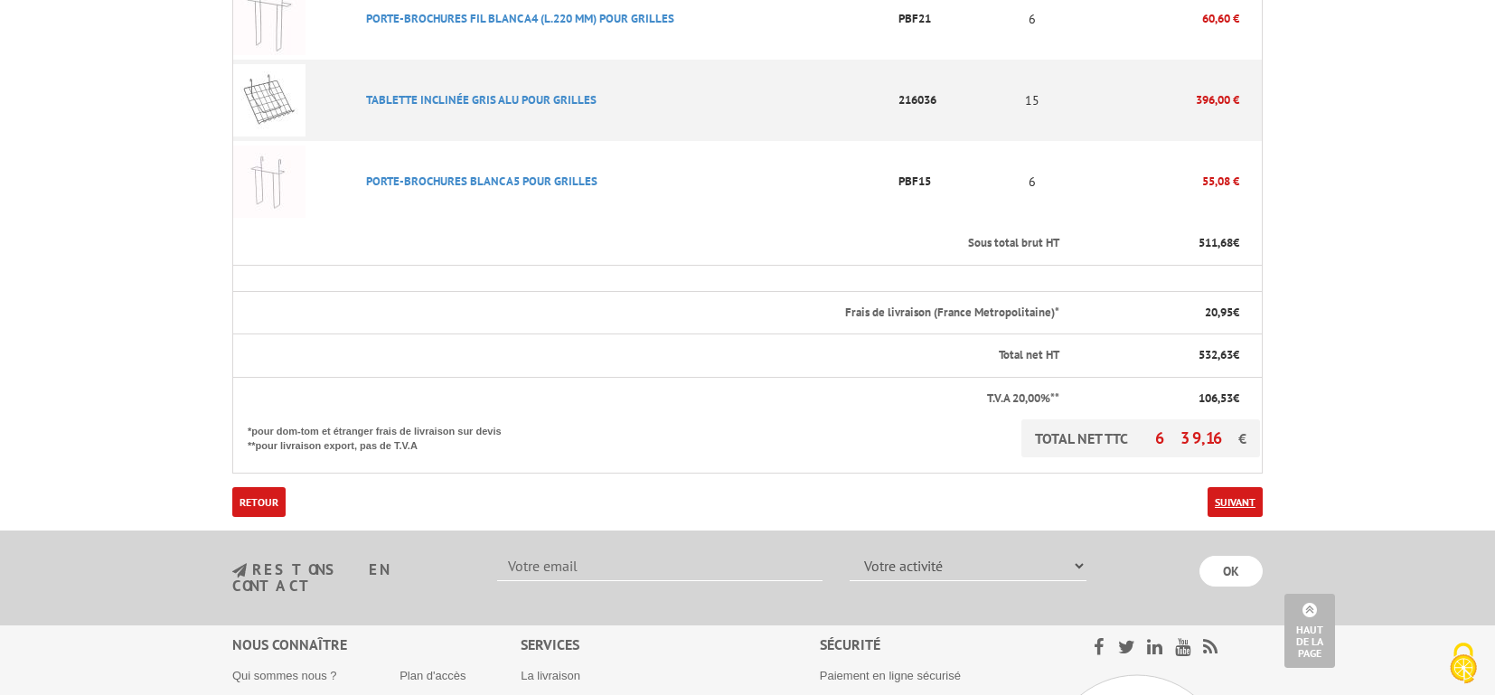
click at [1227, 487] on link "Suivant" at bounding box center [1234, 502] width 55 height 30
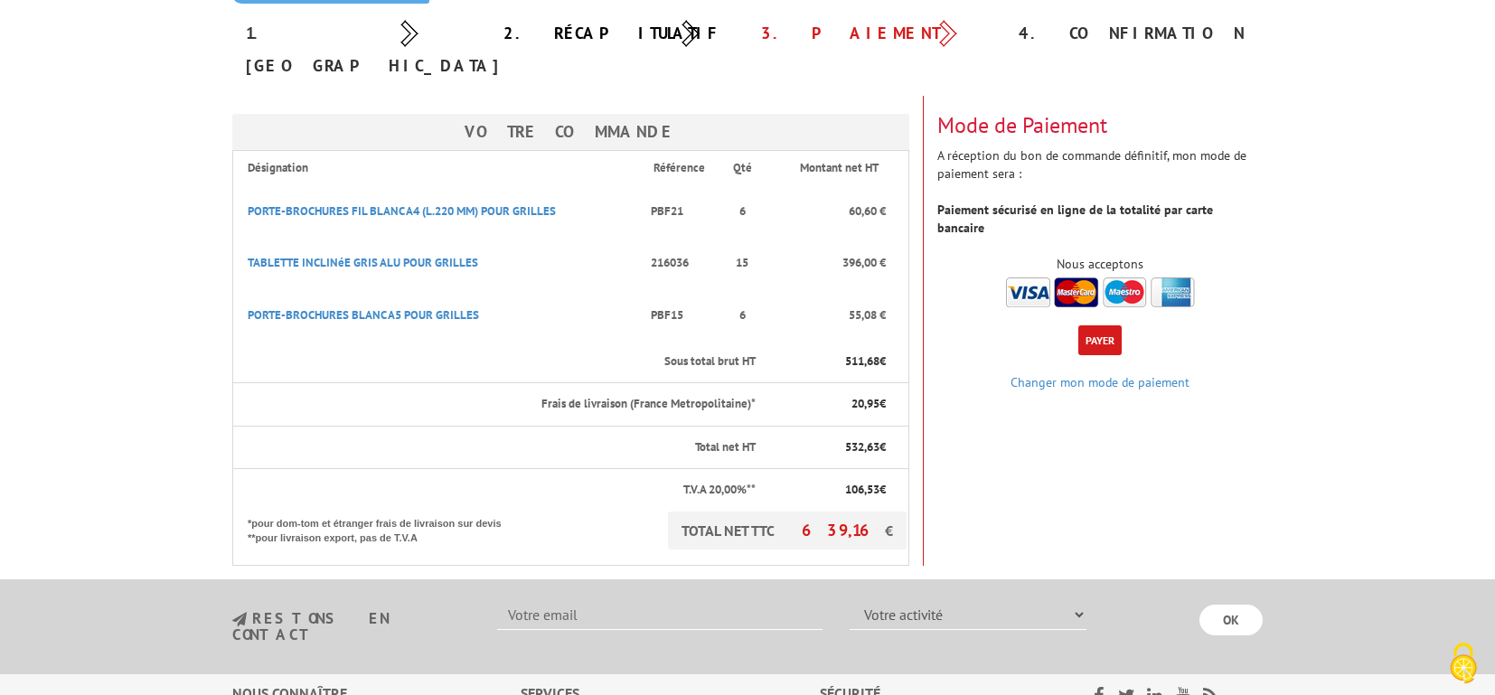
scroll to position [234, 0]
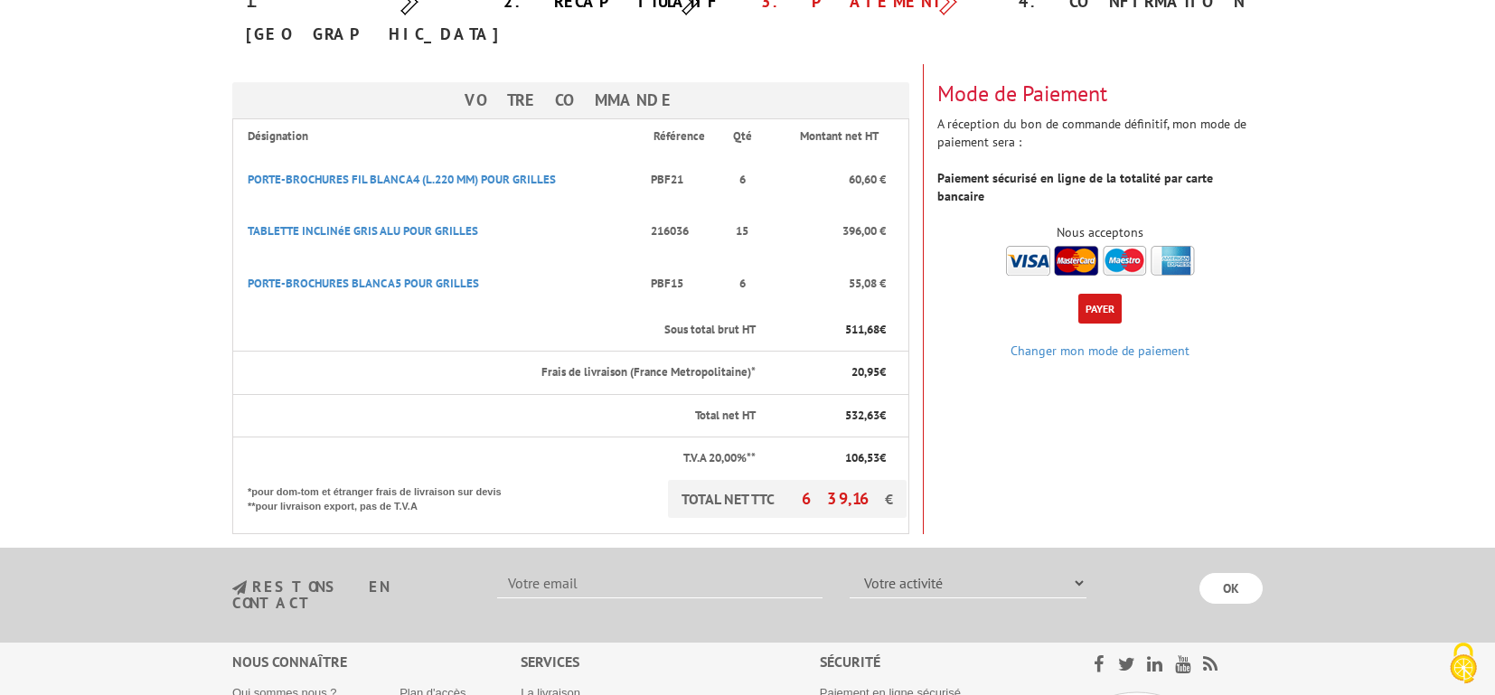
click at [1097, 294] on button "Payer" at bounding box center [1099, 309] width 43 height 30
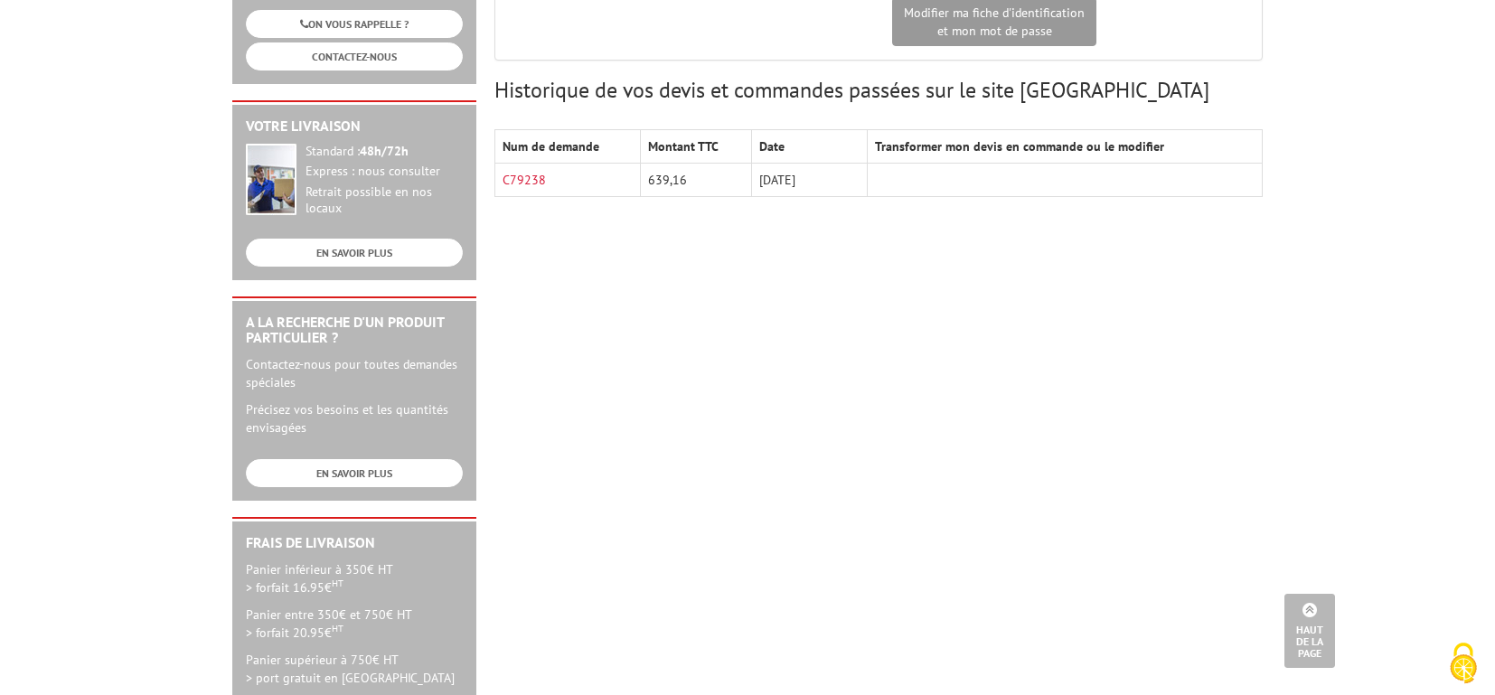
scroll to position [203, 0]
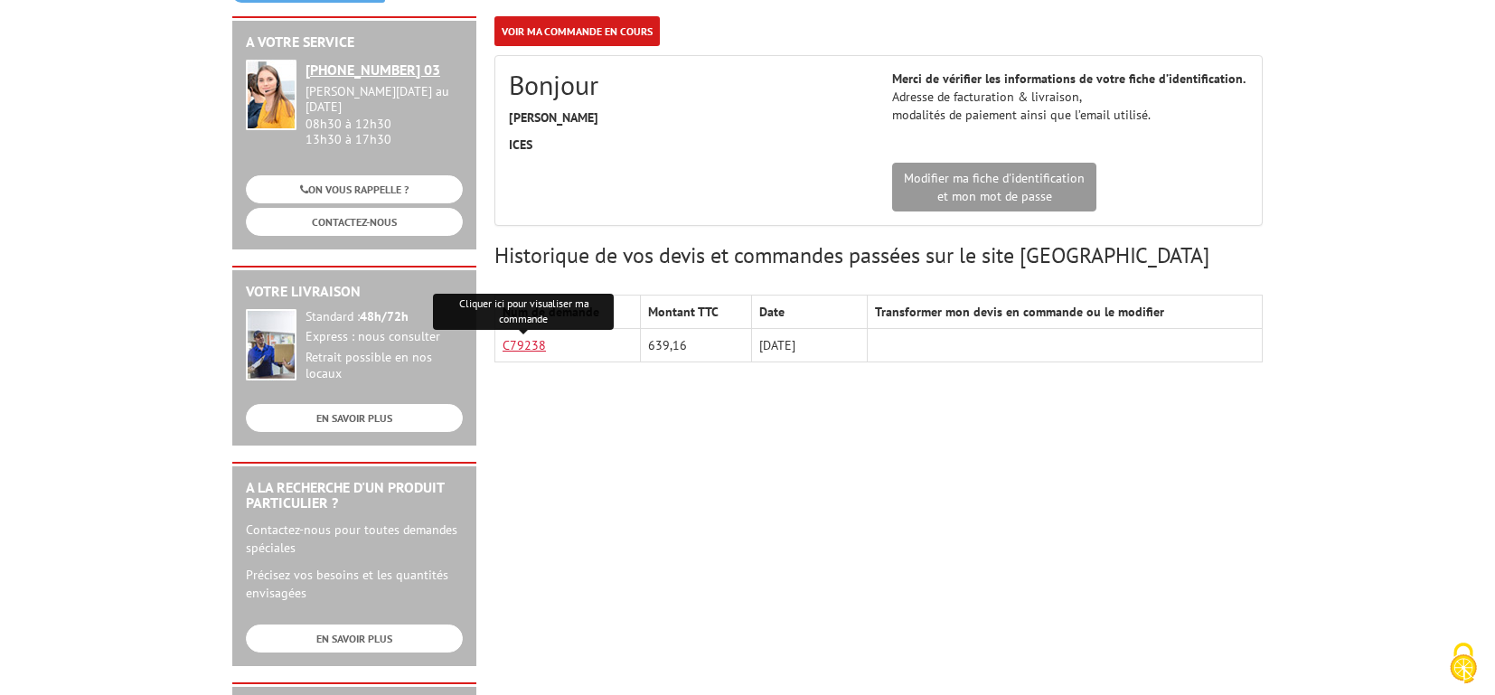
click at [529, 343] on link "C79238" at bounding box center [523, 345] width 43 height 16
